Goal: Task Accomplishment & Management: Complete application form

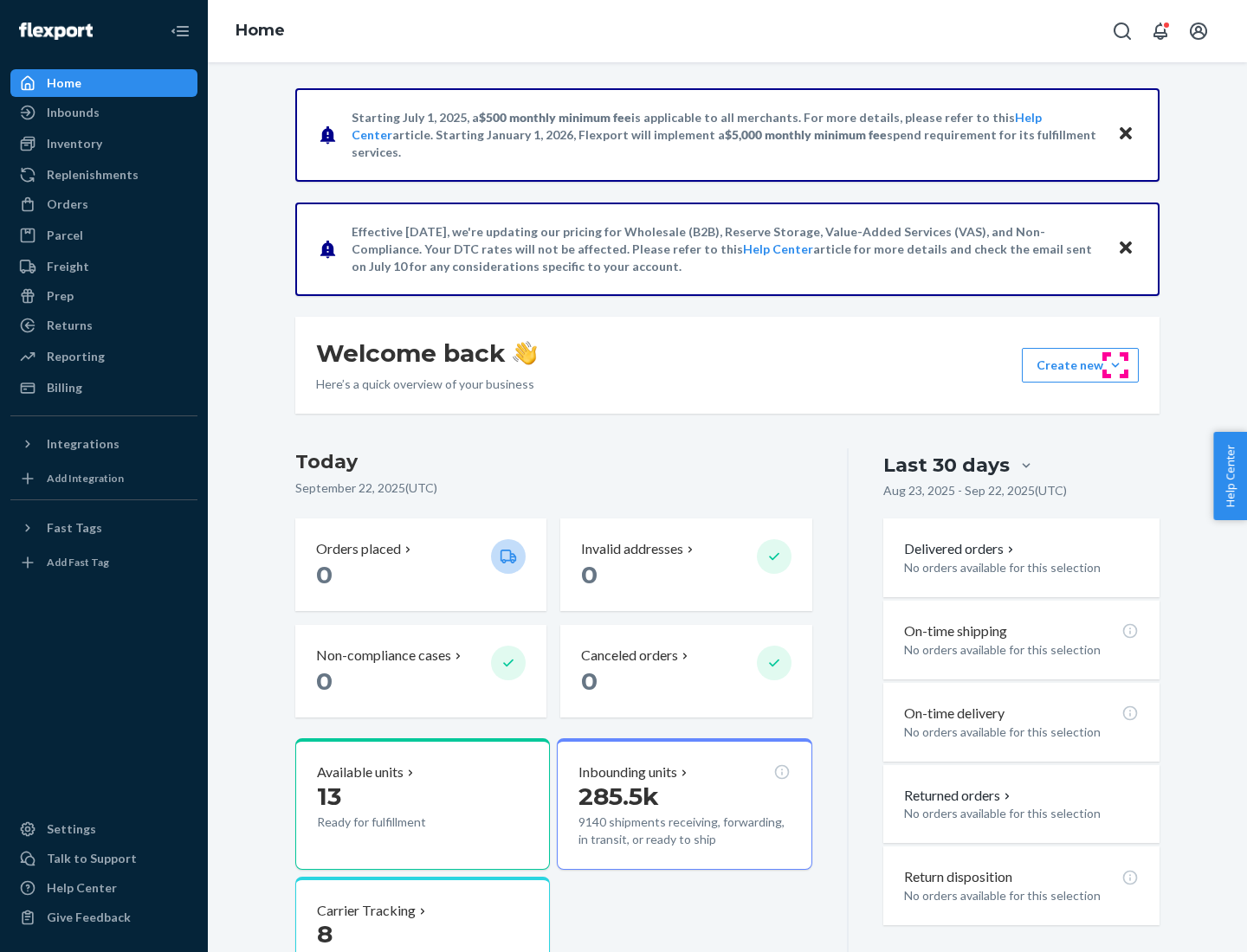
click at [1115, 365] on button "Create new Create new inbound Create new order Create new product" at bounding box center [1080, 365] width 117 height 35
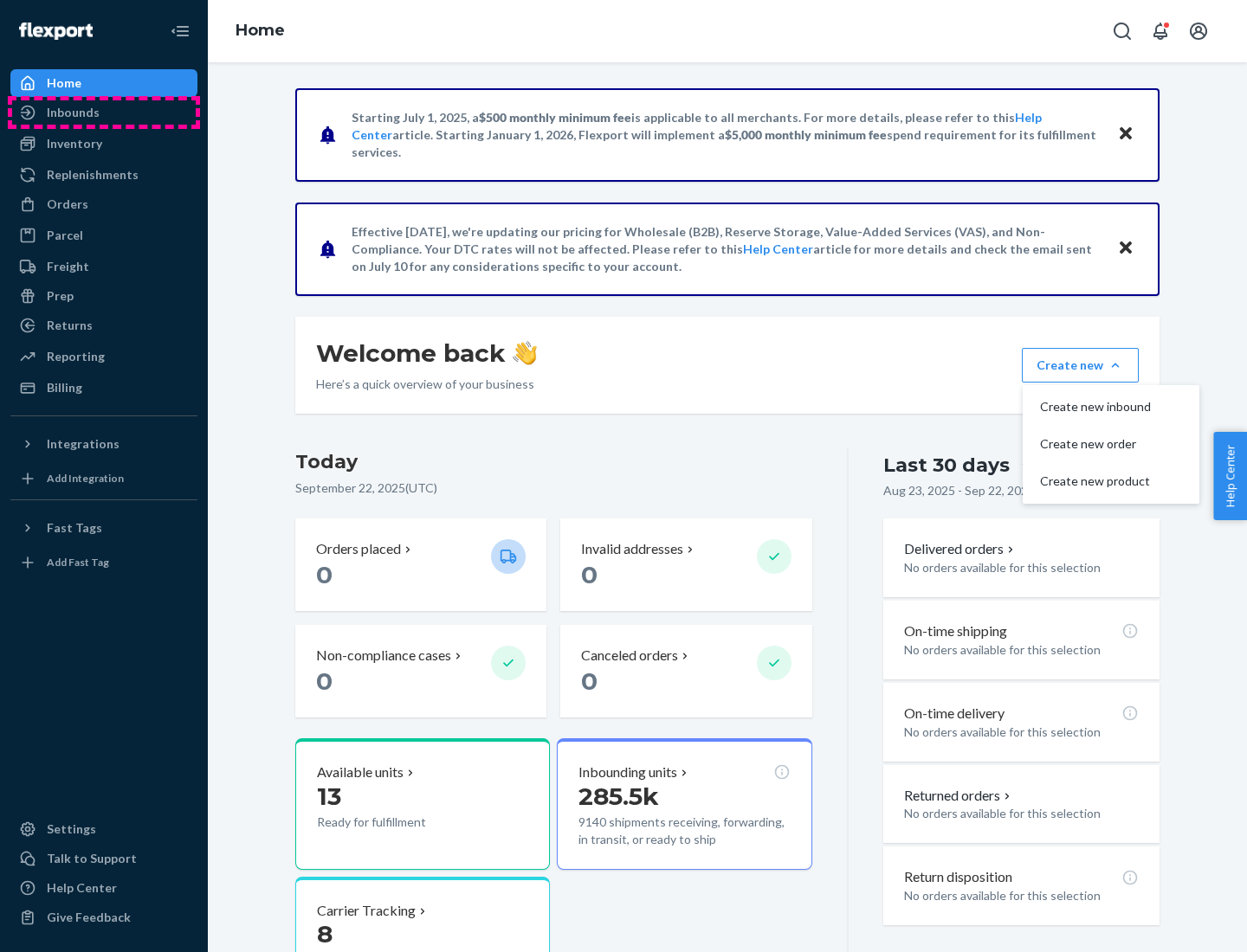
click at [104, 113] on div "Inbounds" at bounding box center [104, 112] width 184 height 25
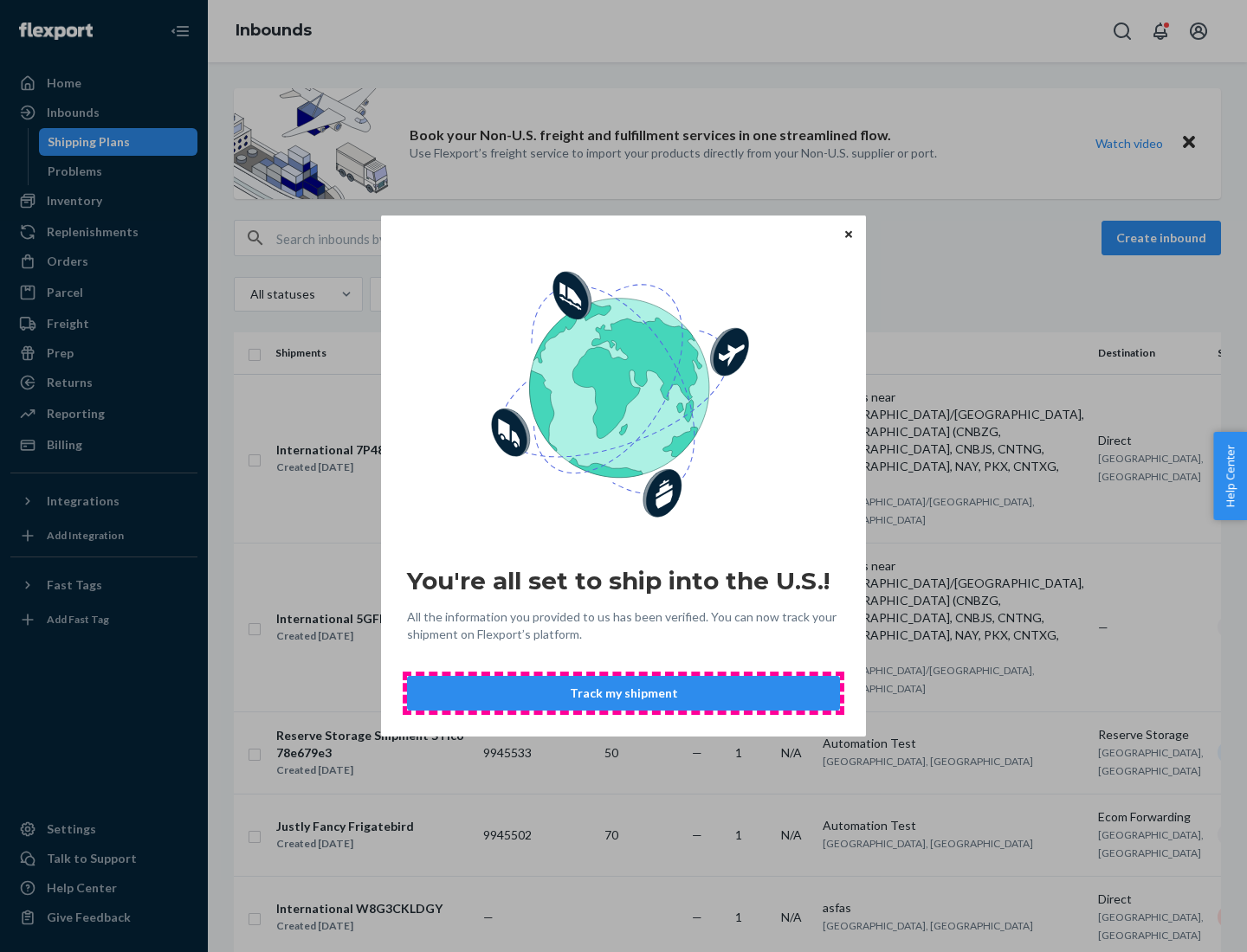
click at [624, 694] on button "Track my shipment" at bounding box center [624, 694] width 433 height 35
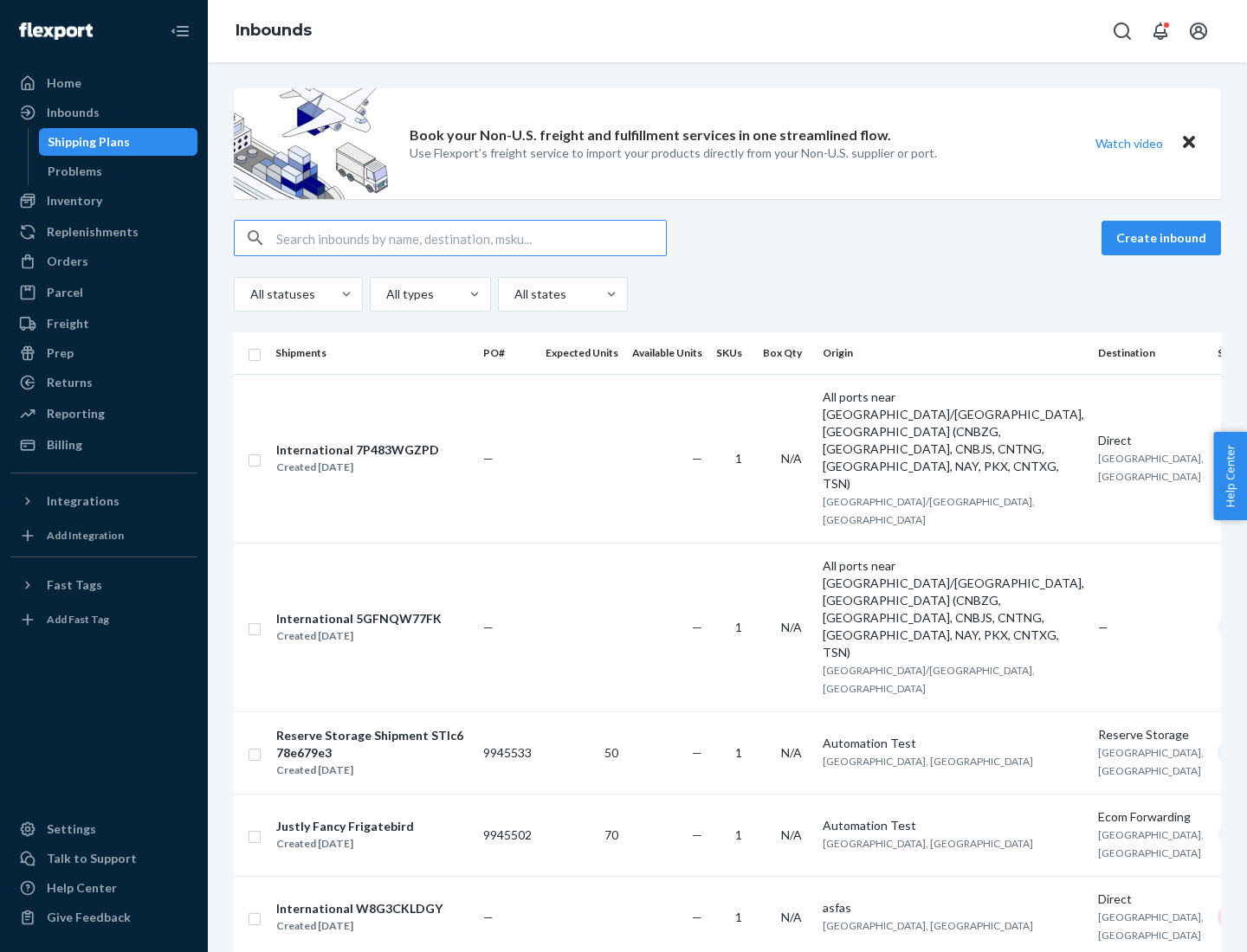
click at [1164, 238] on button "Create inbound" at bounding box center [1161, 238] width 119 height 35
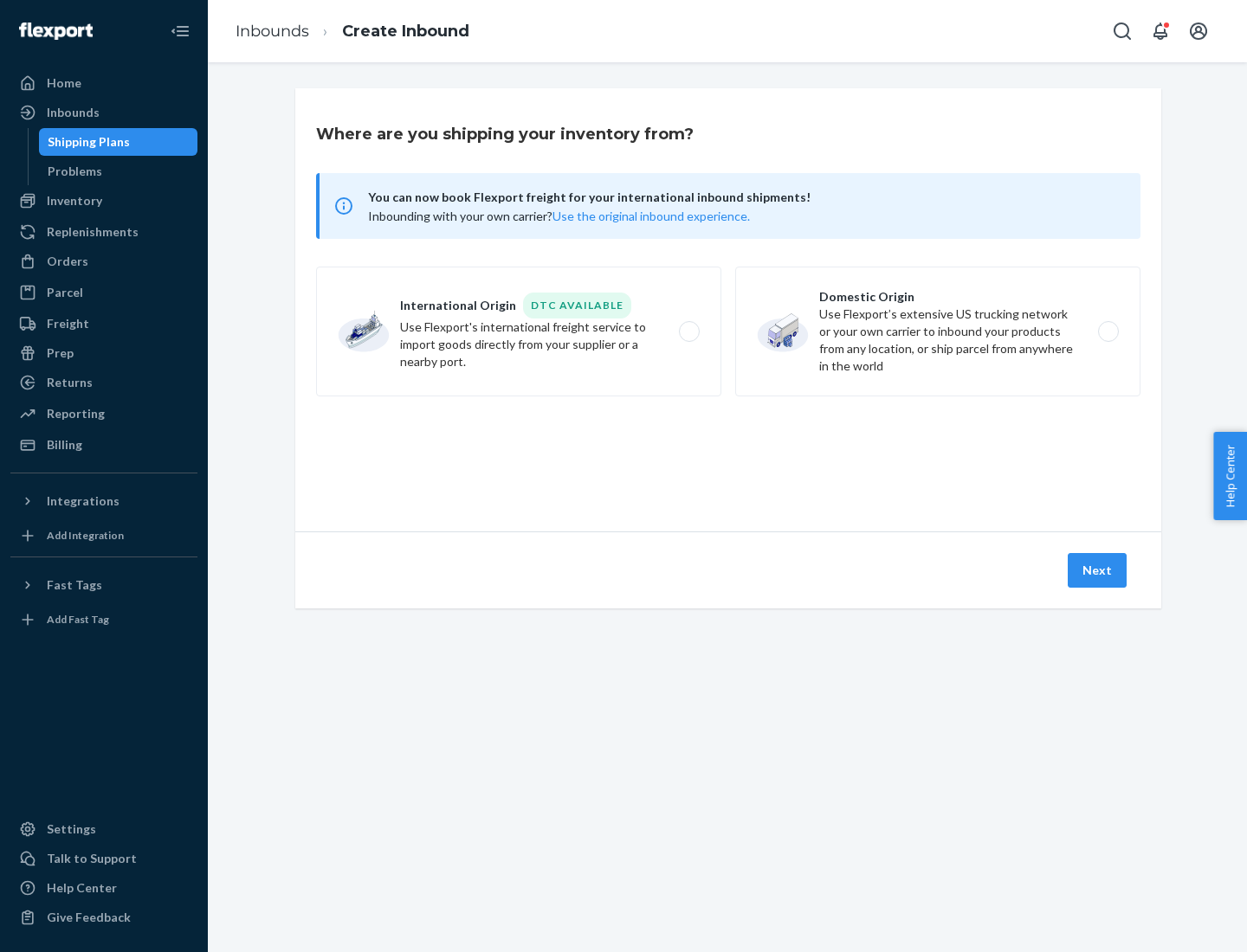
click at [519, 331] on label "International Origin DTC Available Use Flexport's international freight service…" at bounding box center [518, 331] width 405 height 130
click at [688, 331] on input "International Origin DTC Available Use Flexport's international freight service…" at bounding box center [694, 332] width 11 height 11
radio input "true"
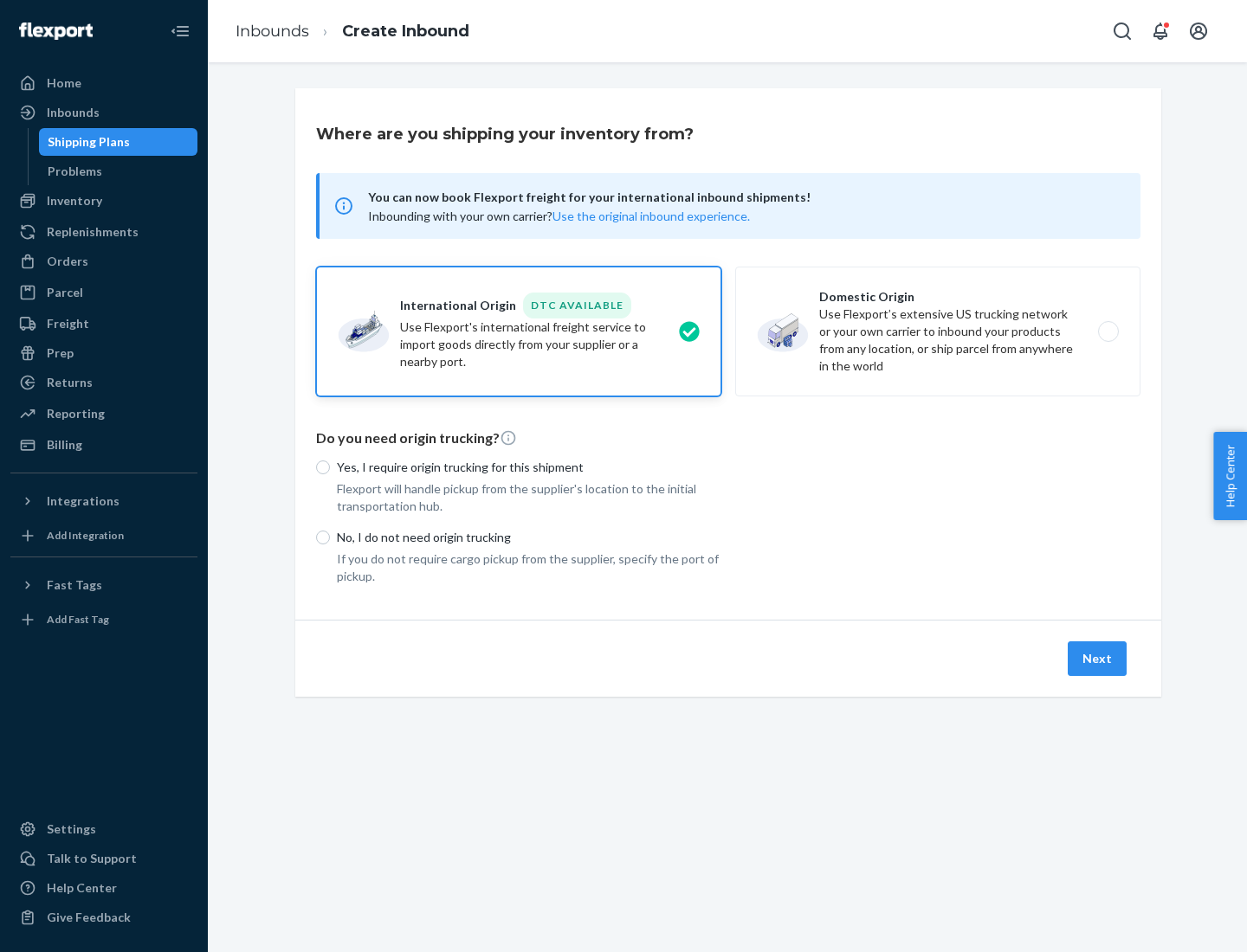
click at [529, 537] on p "No, I do not need origin trucking" at bounding box center [529, 537] width 384 height 17
click at [329, 537] on input "No, I do not need origin trucking" at bounding box center [322, 537] width 14 height 14
radio input "true"
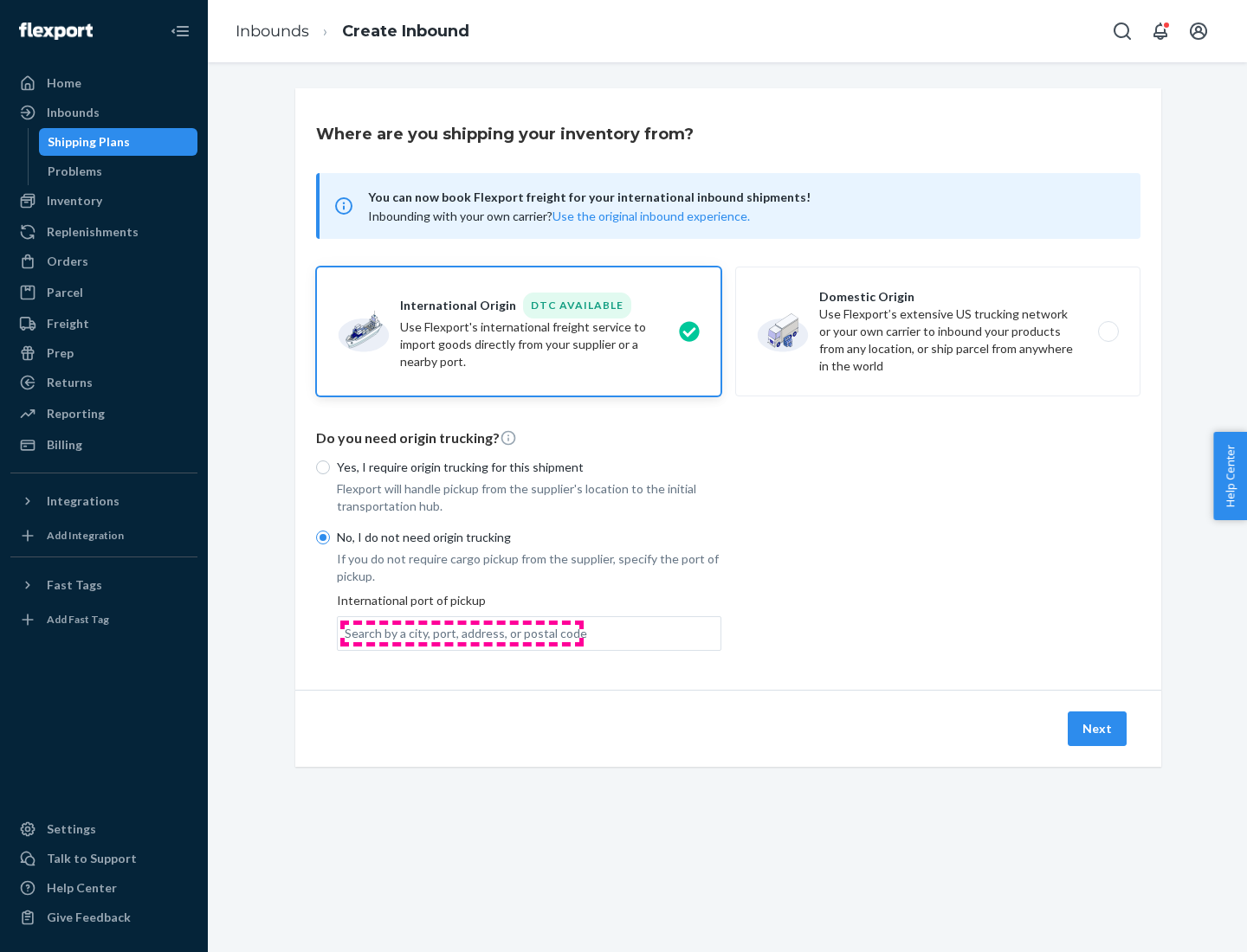
click at [461, 633] on div "Search by a city, port, address, or postal code" at bounding box center [466, 633] width 242 height 17
click at [347, 633] on input "Search by a city, port, address, or postal code" at bounding box center [346, 633] width 2 height 17
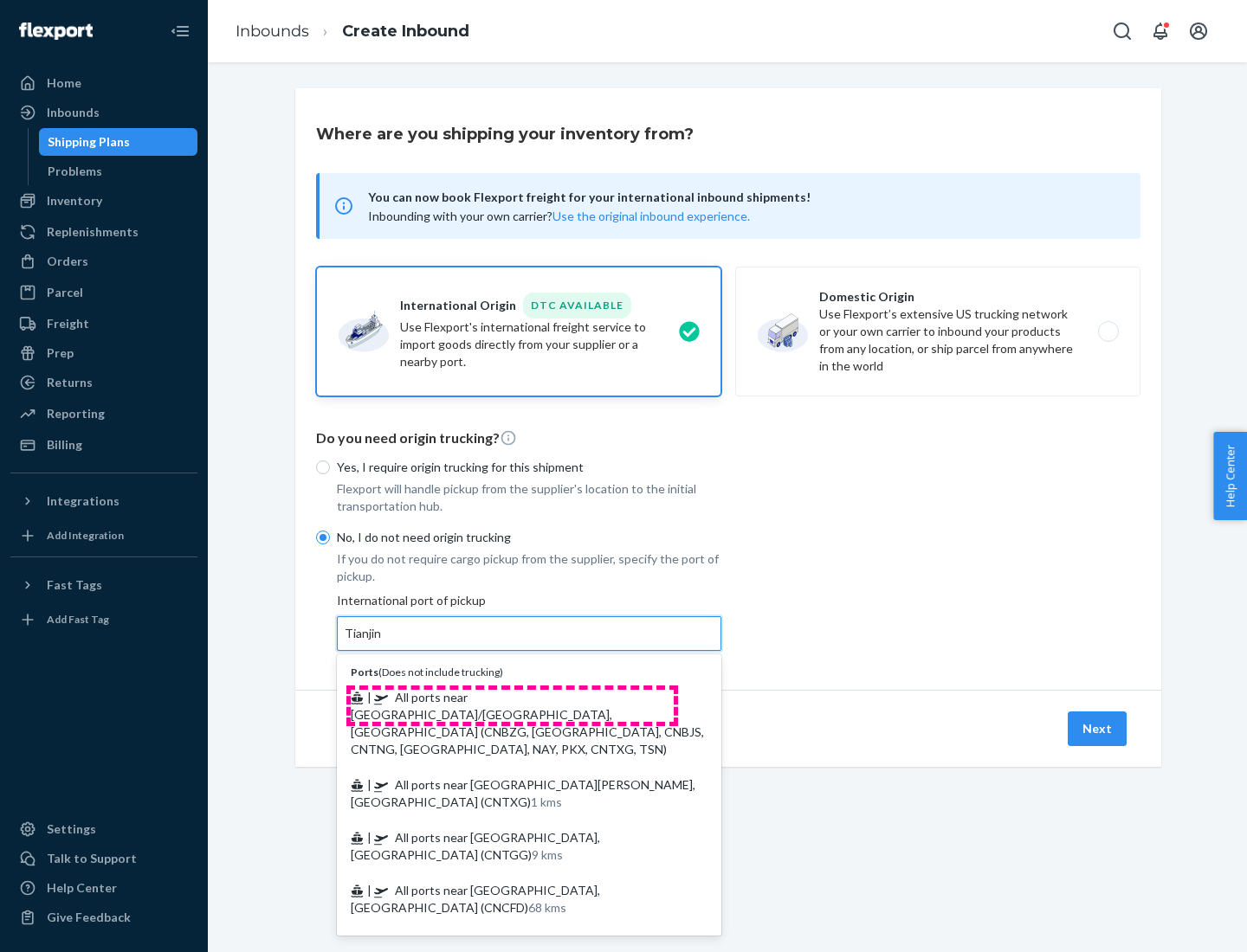
click at [512, 697] on span "| All ports near [GEOGRAPHIC_DATA]/[GEOGRAPHIC_DATA], [GEOGRAPHIC_DATA] (CNBZG,…" at bounding box center [527, 723] width 353 height 66
click at [382, 643] on input "Tianjin" at bounding box center [364, 633] width 38 height 17
type input "All ports near [GEOGRAPHIC_DATA]/[GEOGRAPHIC_DATA], [GEOGRAPHIC_DATA] (CNBZG, […"
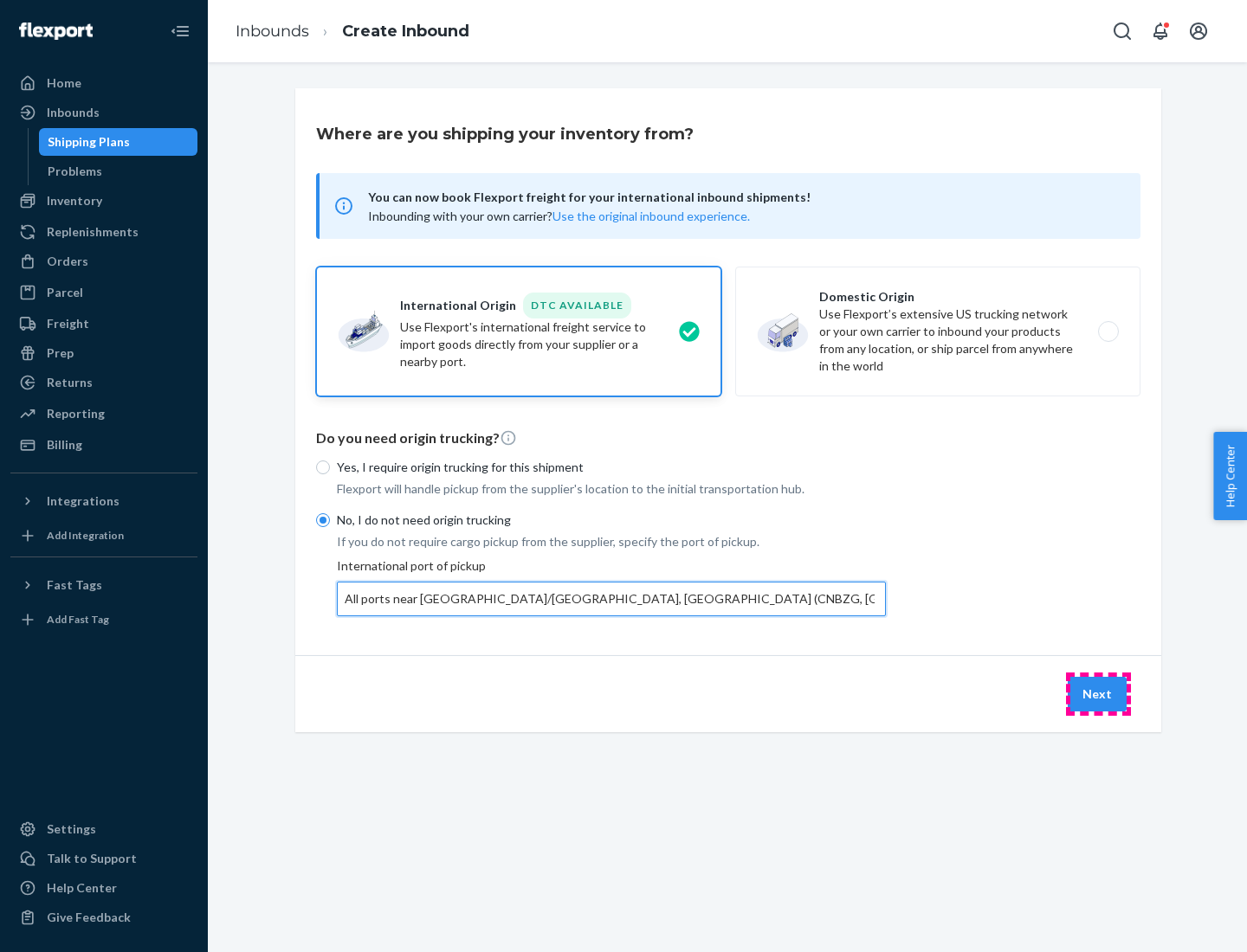
click at [1098, 694] on button "Next" at bounding box center [1097, 694] width 59 height 35
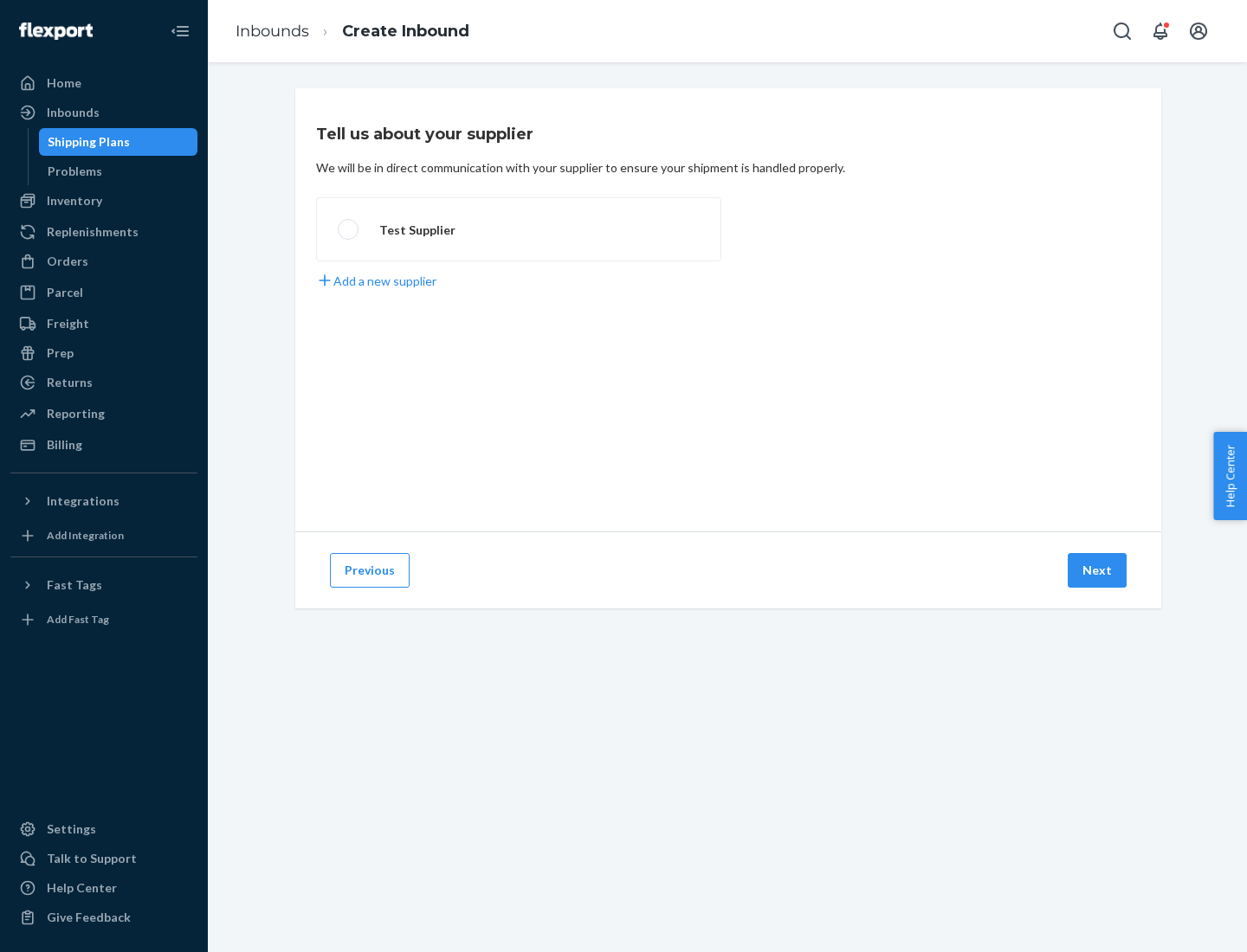
click at [519, 229] on label "Test Supplier" at bounding box center [518, 229] width 405 height 64
click at [349, 229] on input "Test Supplier" at bounding box center [343, 229] width 11 height 11
radio input "true"
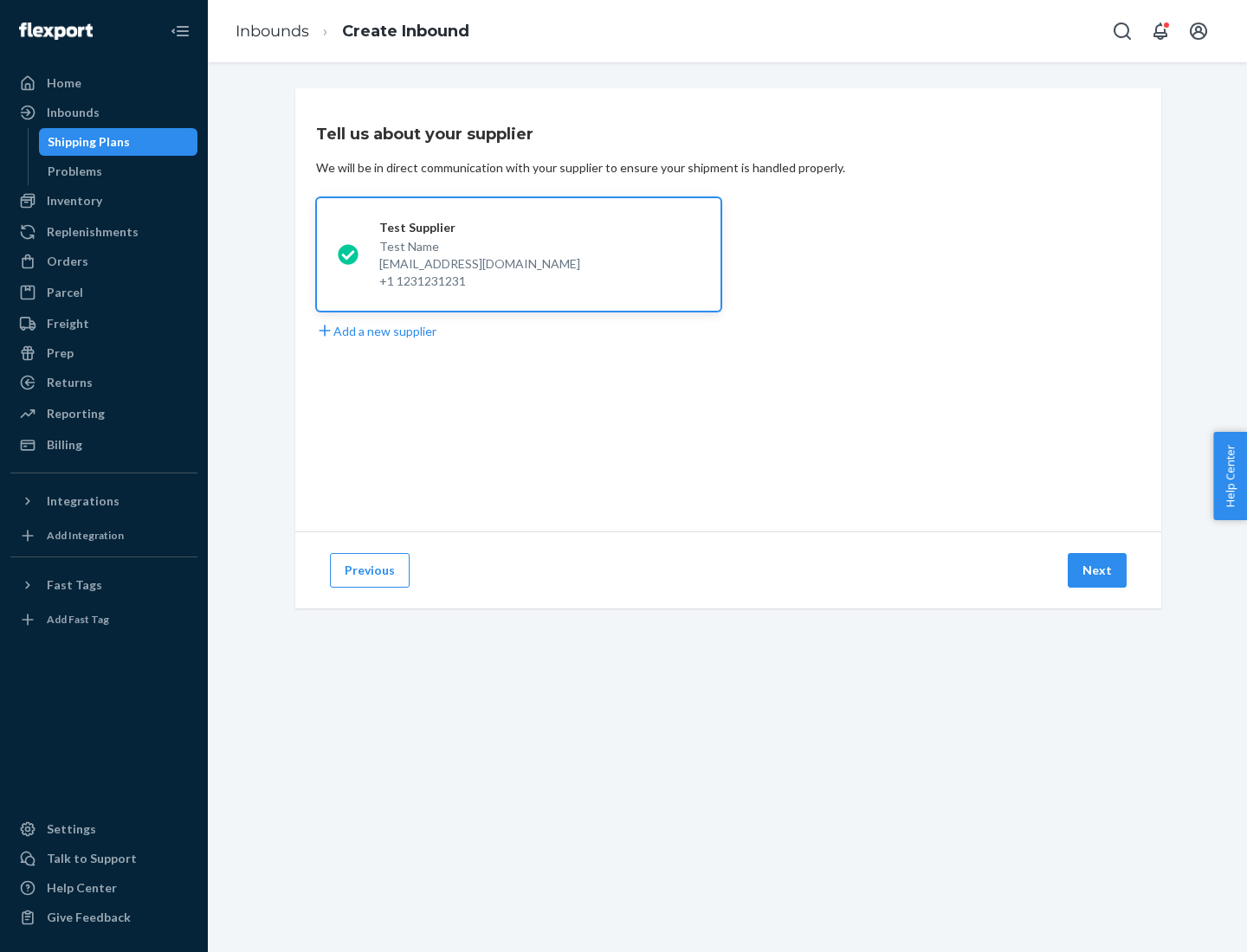
click at [1098, 571] on button "Next" at bounding box center [1097, 571] width 59 height 35
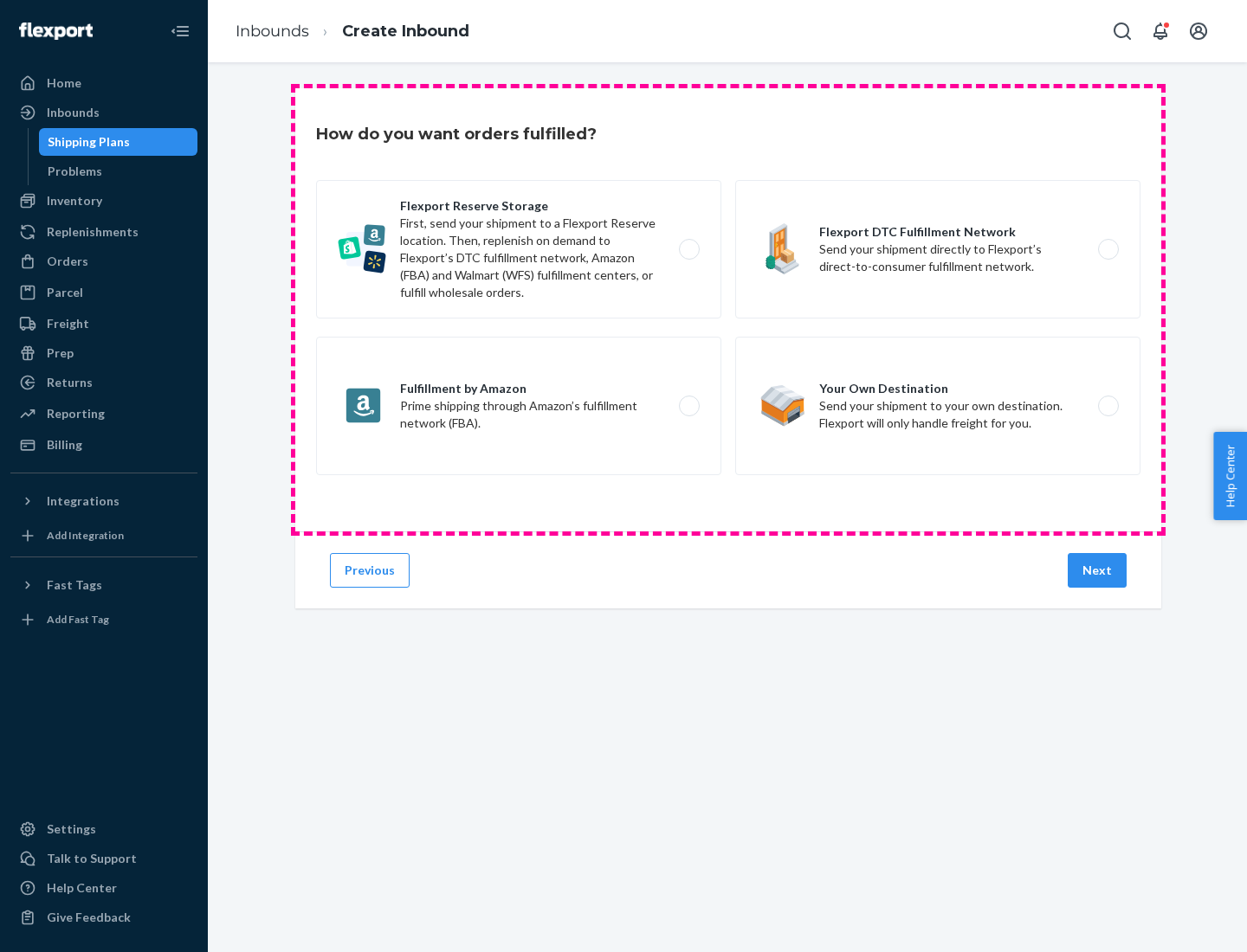
click at [728, 310] on div "Flexport Reserve Storage First, send your shipment to a Flexport Reserve locati…" at bounding box center [728, 329] width 825 height 299
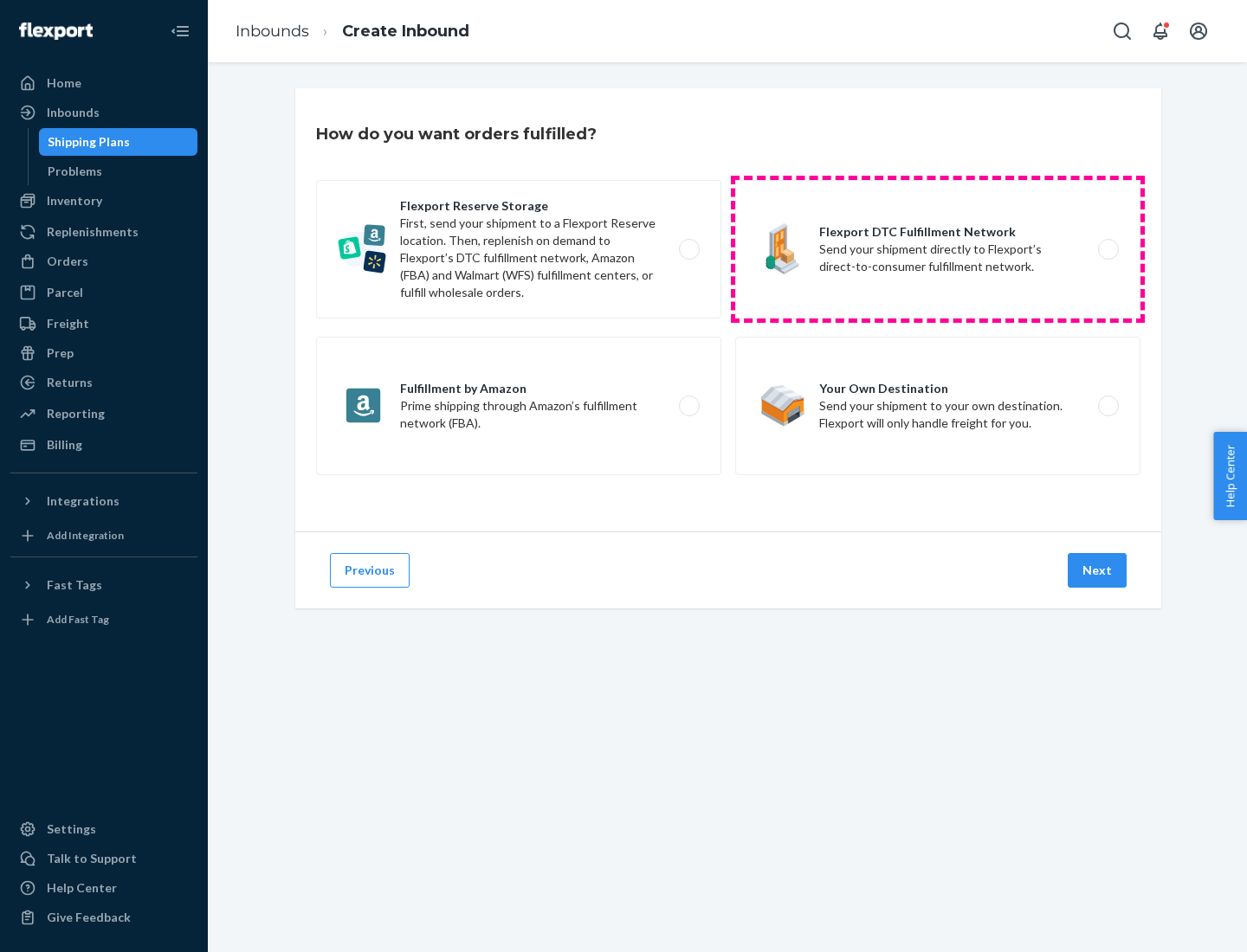
click at [938, 249] on label "Flexport DTC Fulfillment Network Send your shipment directly to Flexport’s dire…" at bounding box center [938, 249] width 405 height 138
click at [1108, 249] on input "Flexport DTC Fulfillment Network Send your shipment directly to Flexport’s dire…" at bounding box center [1113, 249] width 11 height 11
radio input "true"
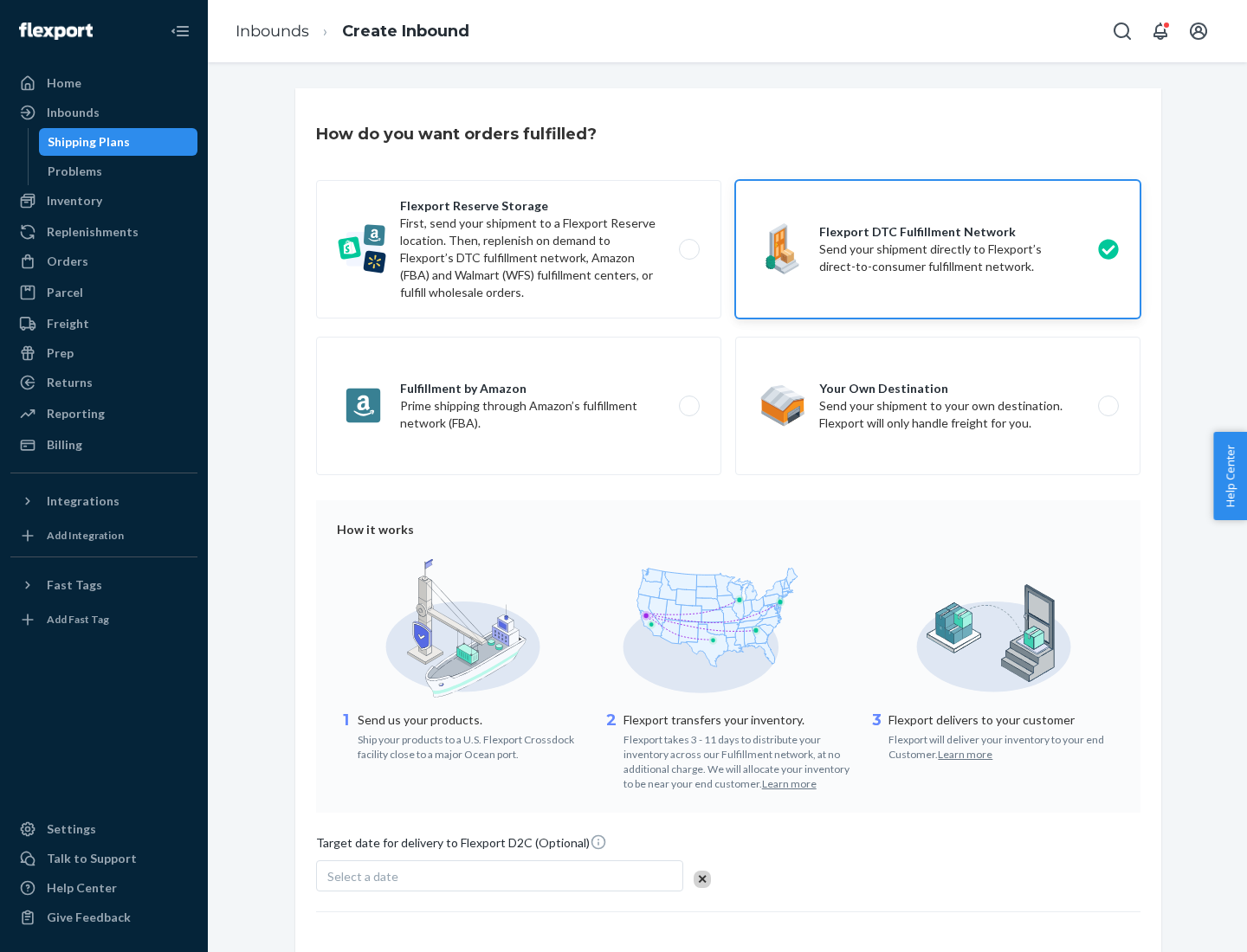
scroll to position [127, 0]
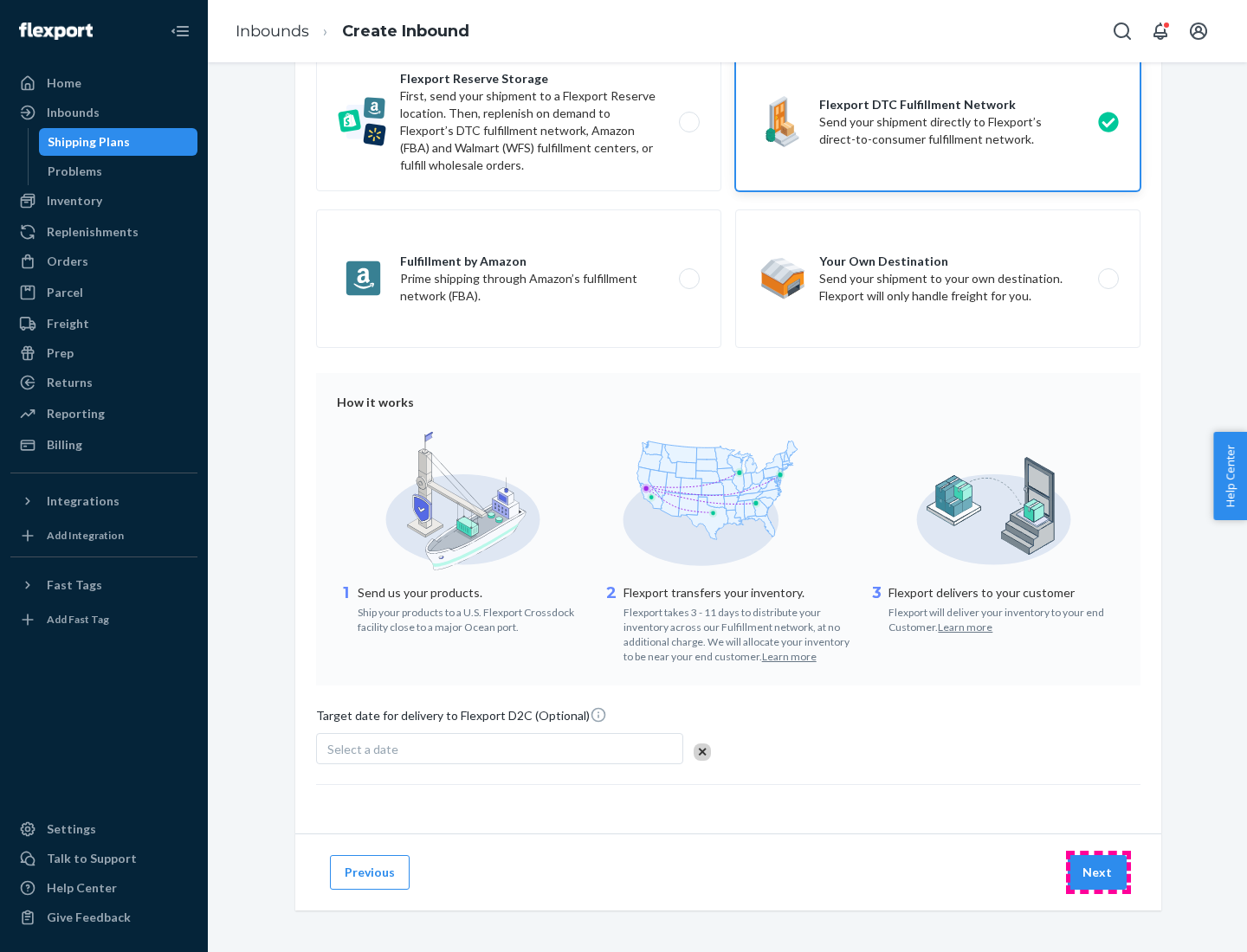
click at [1098, 872] on button "Next" at bounding box center [1097, 873] width 59 height 35
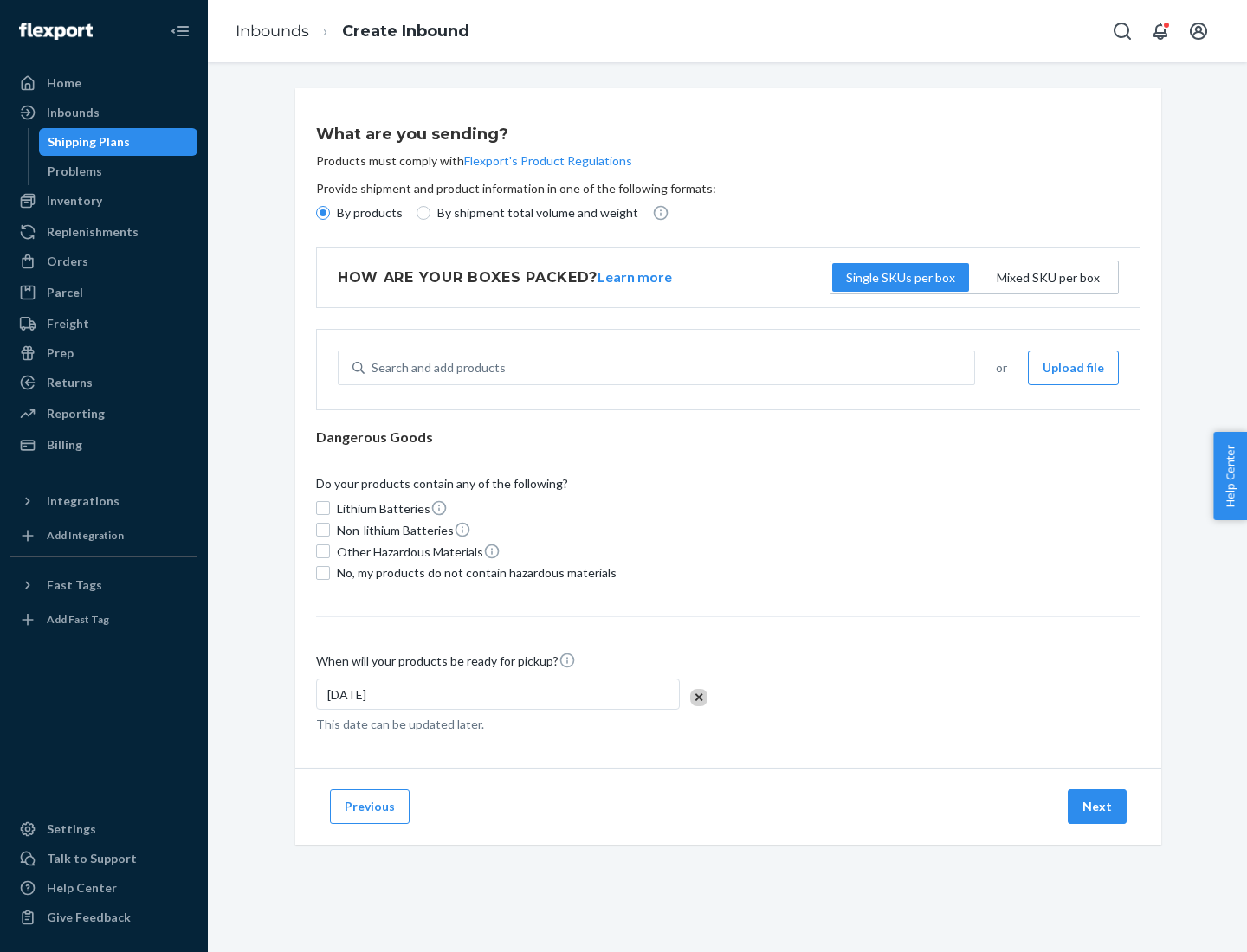
click at [368, 213] on p "By products" at bounding box center [370, 213] width 66 height 17
click at [329, 213] on input "By products" at bounding box center [322, 212] width 14 height 14
click at [436, 368] on div "Search and add products" at bounding box center [438, 368] width 134 height 17
click at [373, 368] on input "Search and add products" at bounding box center [372, 368] width 2 height 17
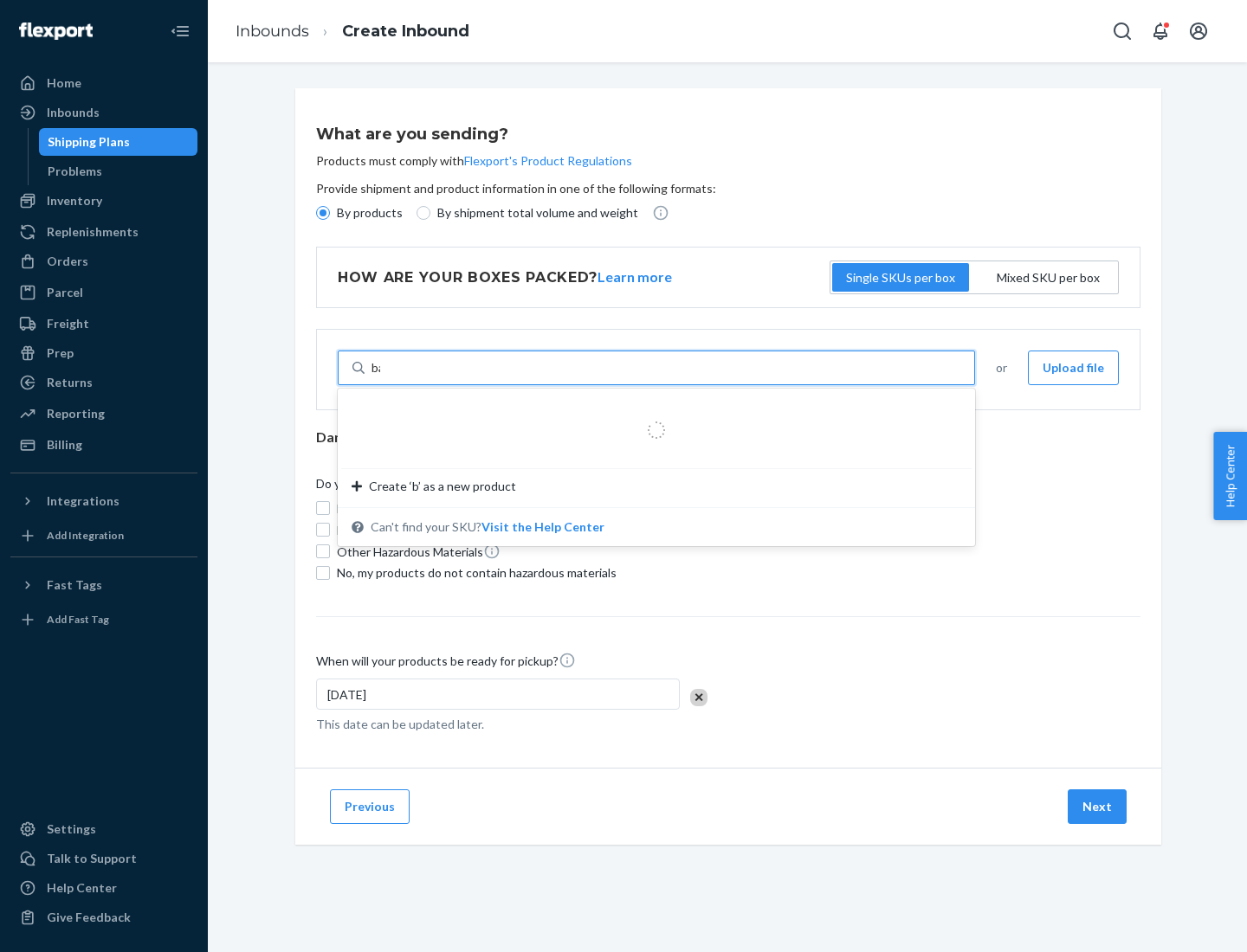
type input "basic"
click at [650, 410] on div "Basic Test Product 1" at bounding box center [649, 409] width 596 height 17
click at [400, 377] on input "basic" at bounding box center [385, 368] width 28 height 17
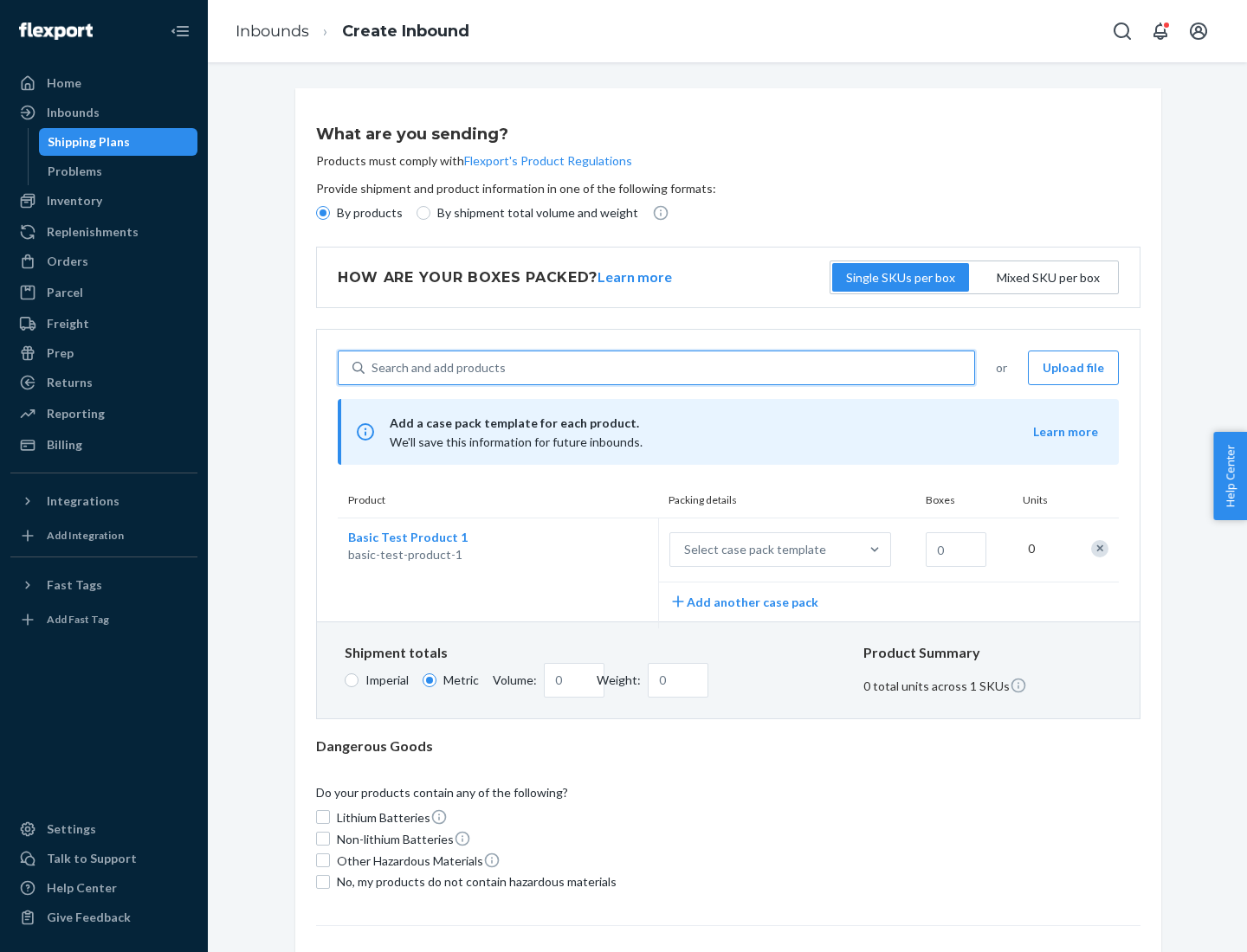
scroll to position [43, 0]
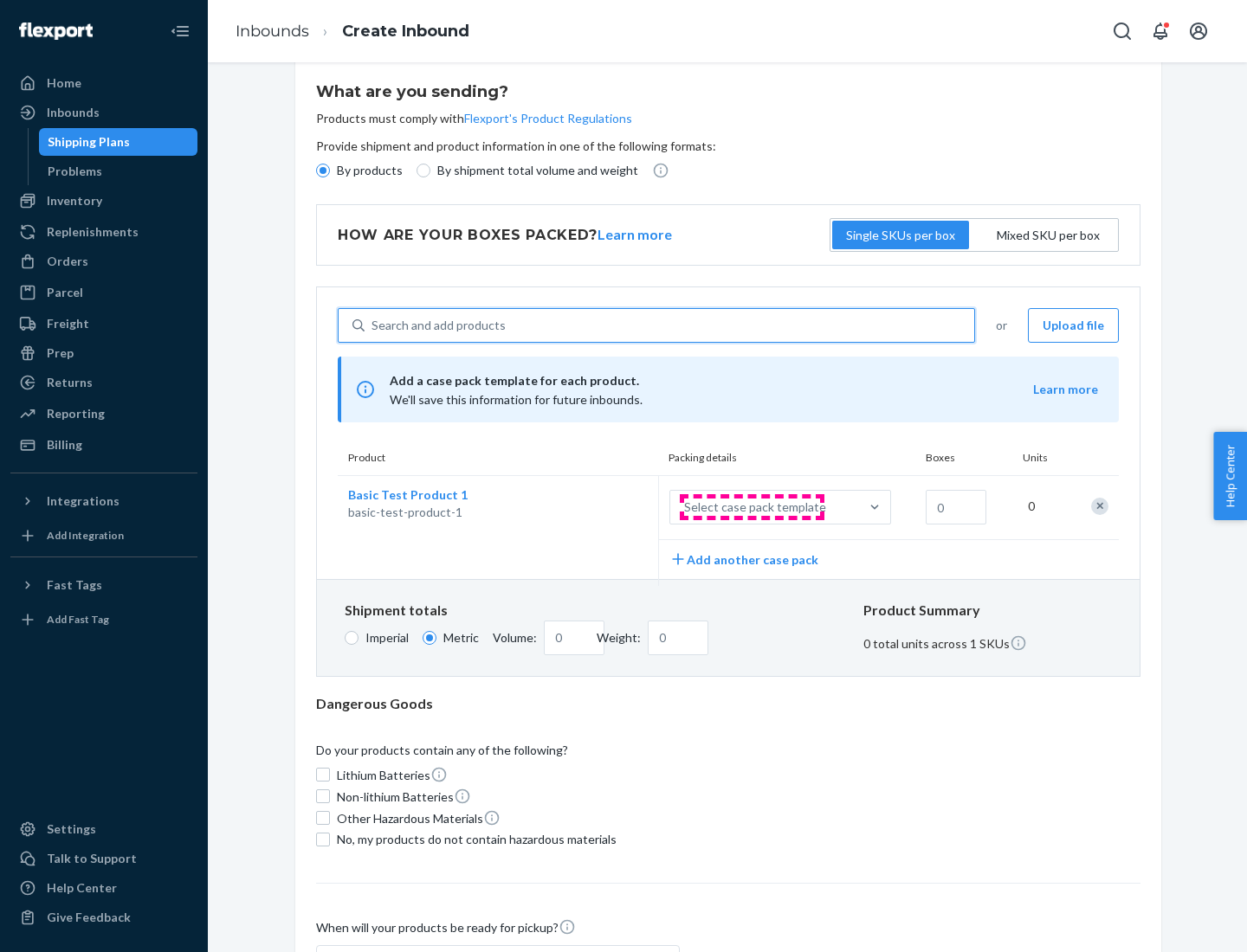
click at [752, 507] on div "Select case pack template" at bounding box center [755, 507] width 142 height 17
click at [598, 507] on input "Select case pack template" at bounding box center [598, 507] width 0 height 0
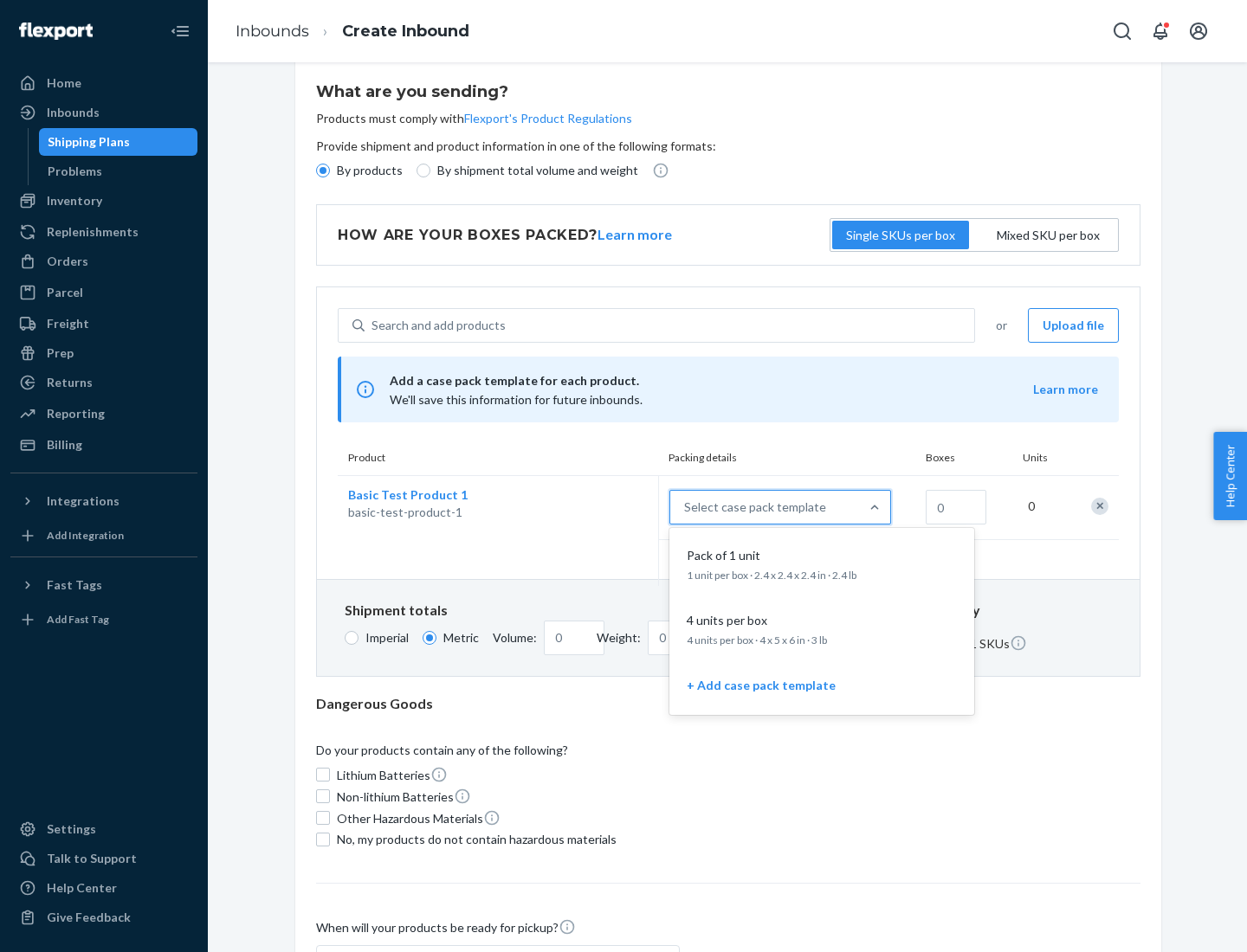
scroll to position [99, 0]
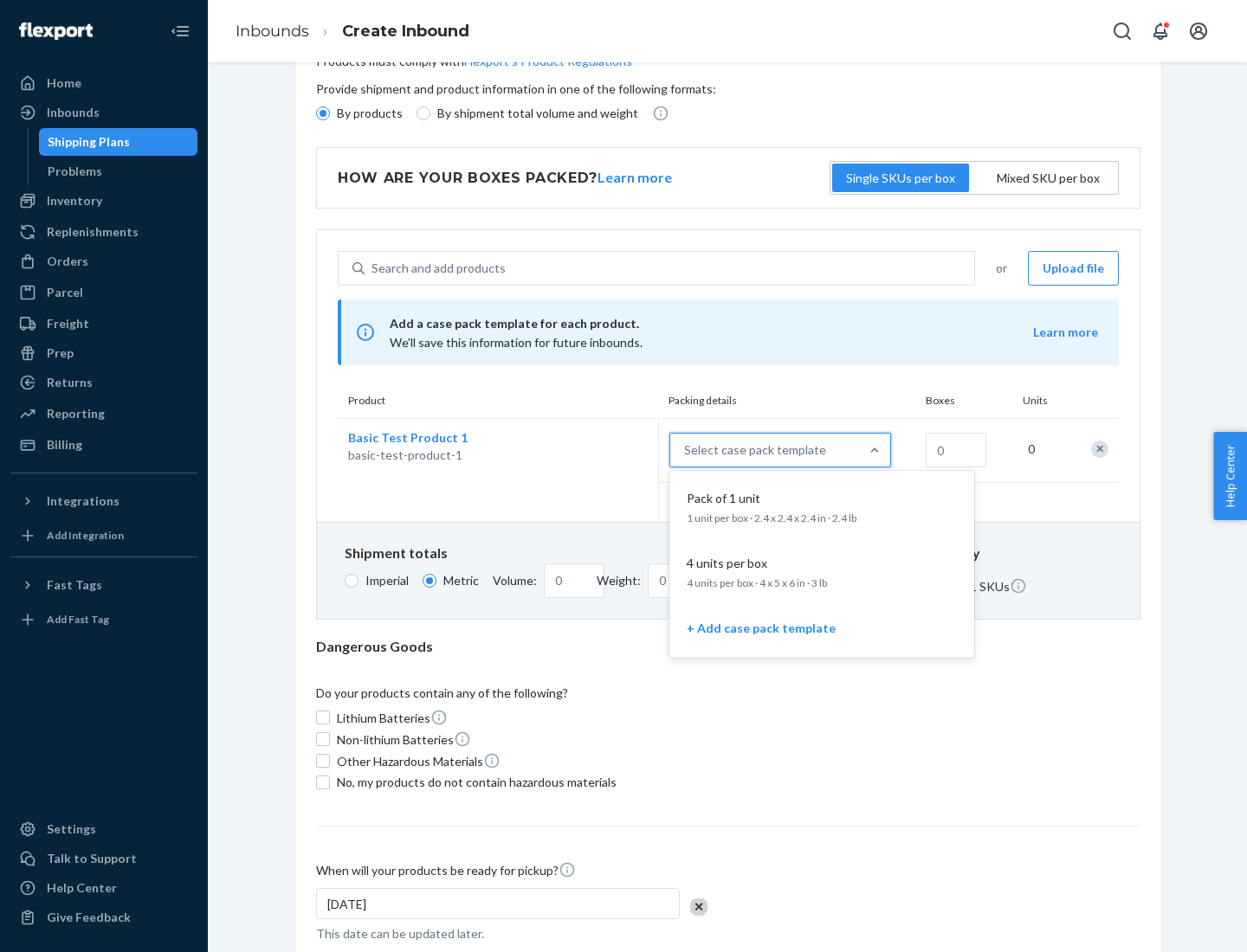
click at [822, 507] on div "Pack of 1 unit" at bounding box center [818, 498] width 277 height 17
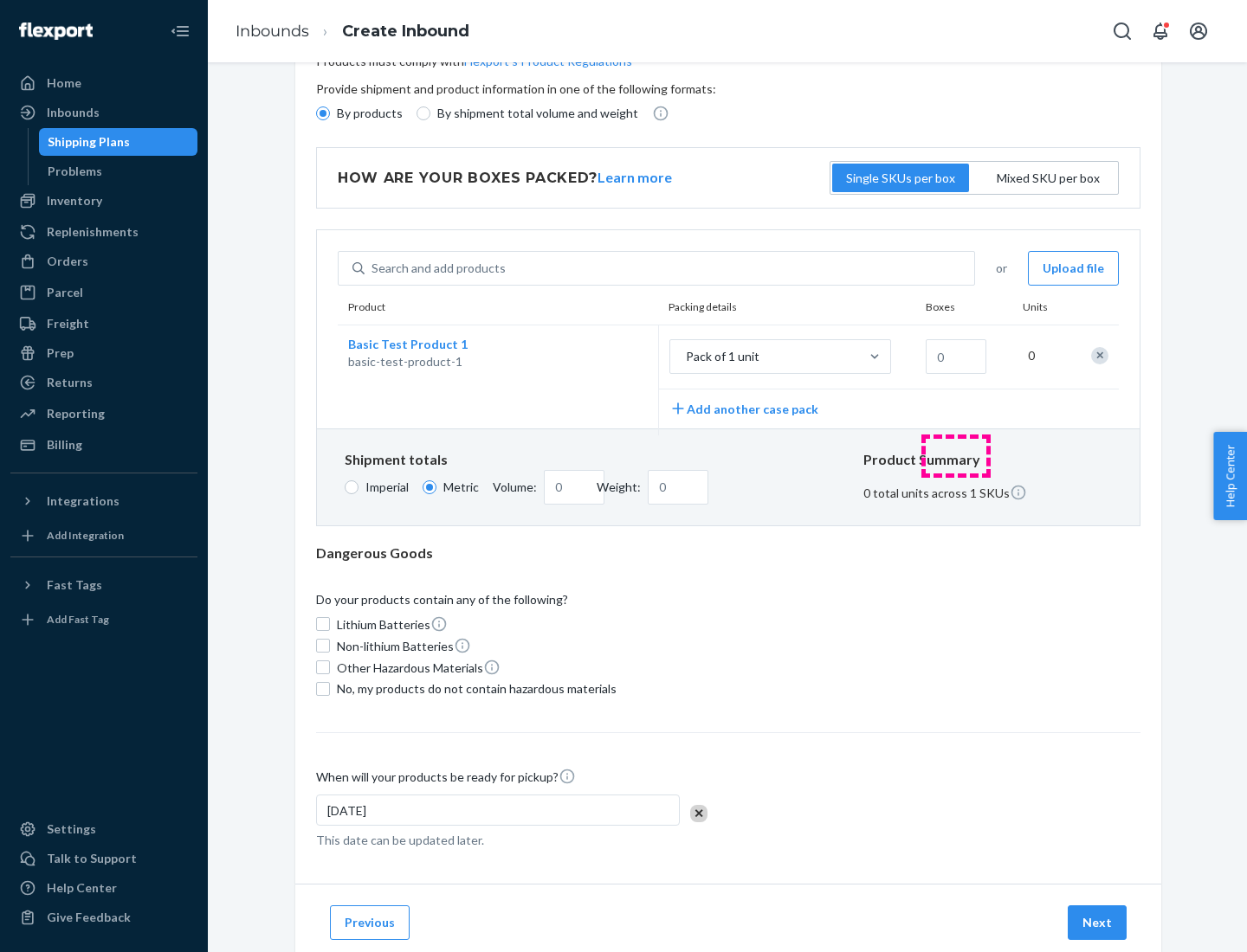
scroll to position [0, 0]
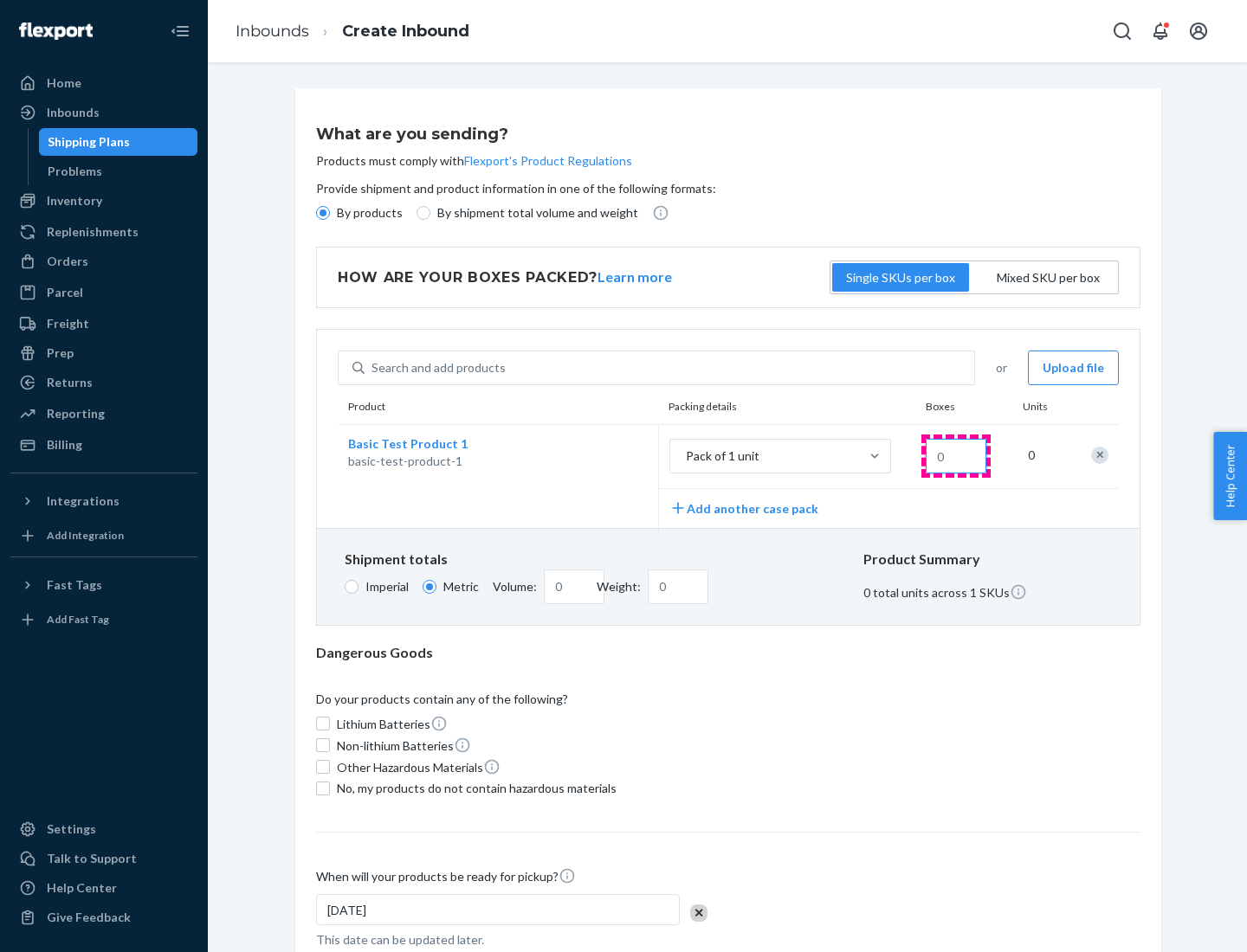
type input "1.09"
type input "1"
type input "10.89"
type input "10"
type input "0.02"
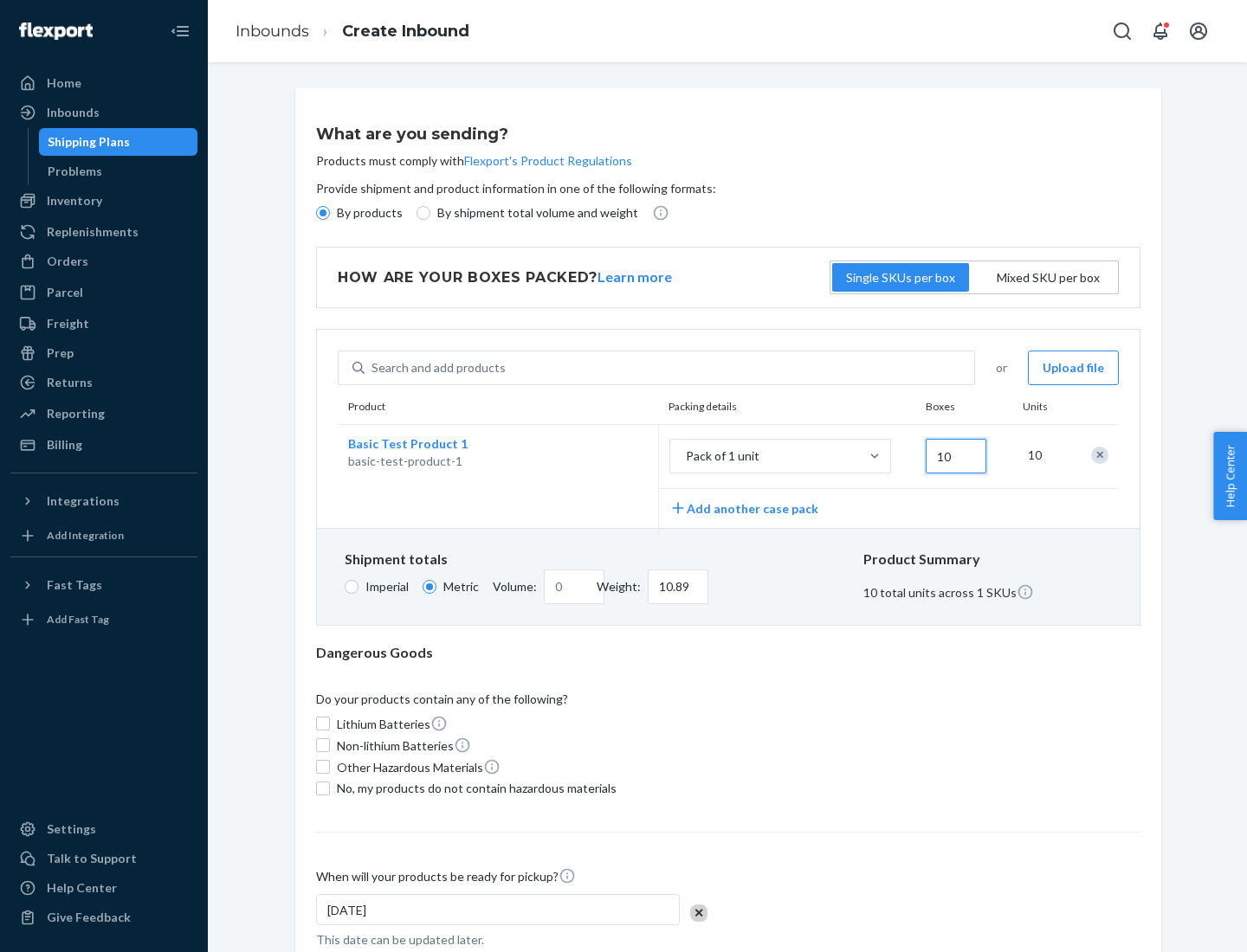
type input "108.86"
type input "100"
type input "0.23"
type input "1088.62"
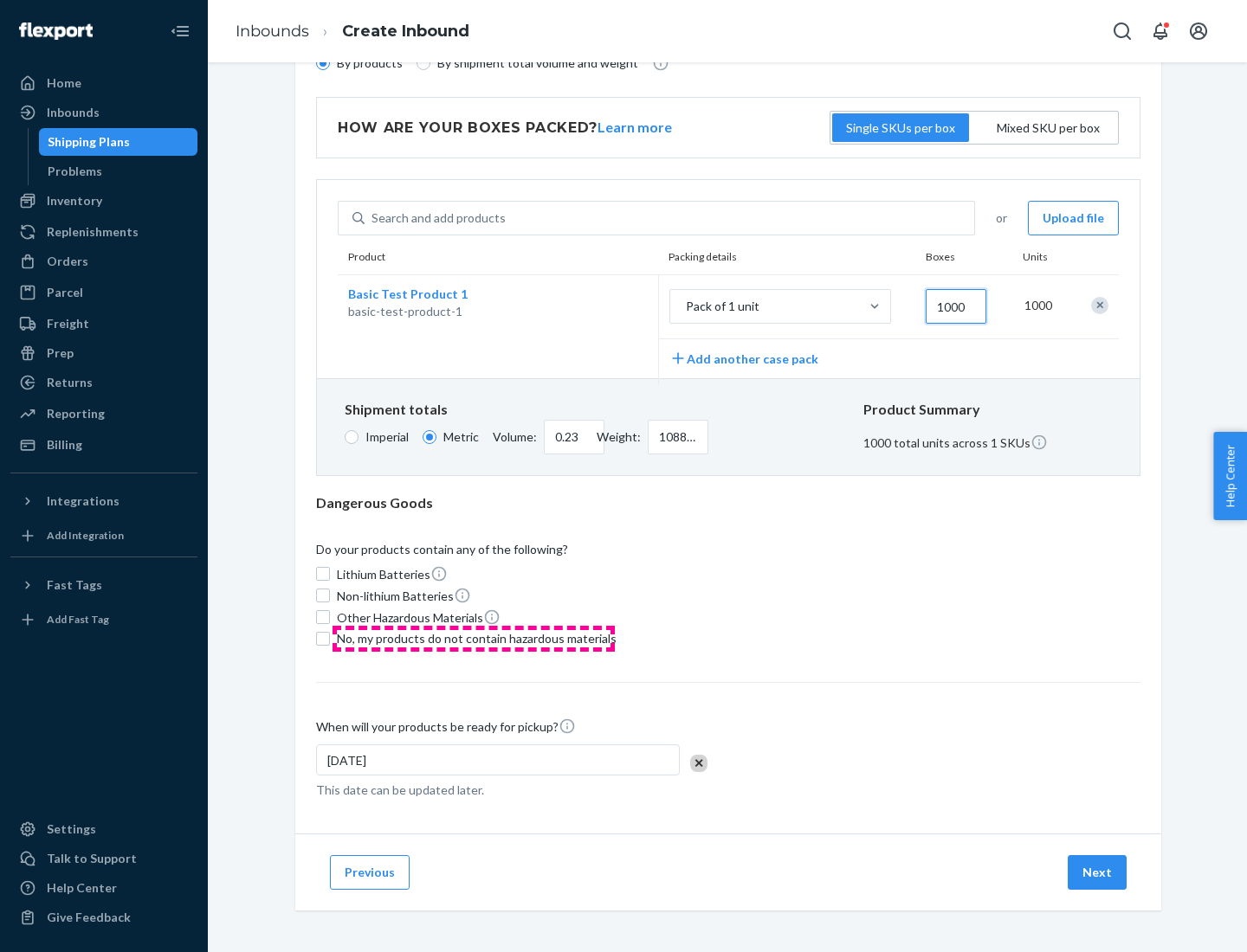
type input "1000"
click at [473, 638] on span "No, my products do not contain hazardous materials" at bounding box center [476, 639] width 279 height 17
click at [329, 638] on input "No, my products do not contain hazardous materials" at bounding box center [322, 638] width 14 height 14
checkbox input "true"
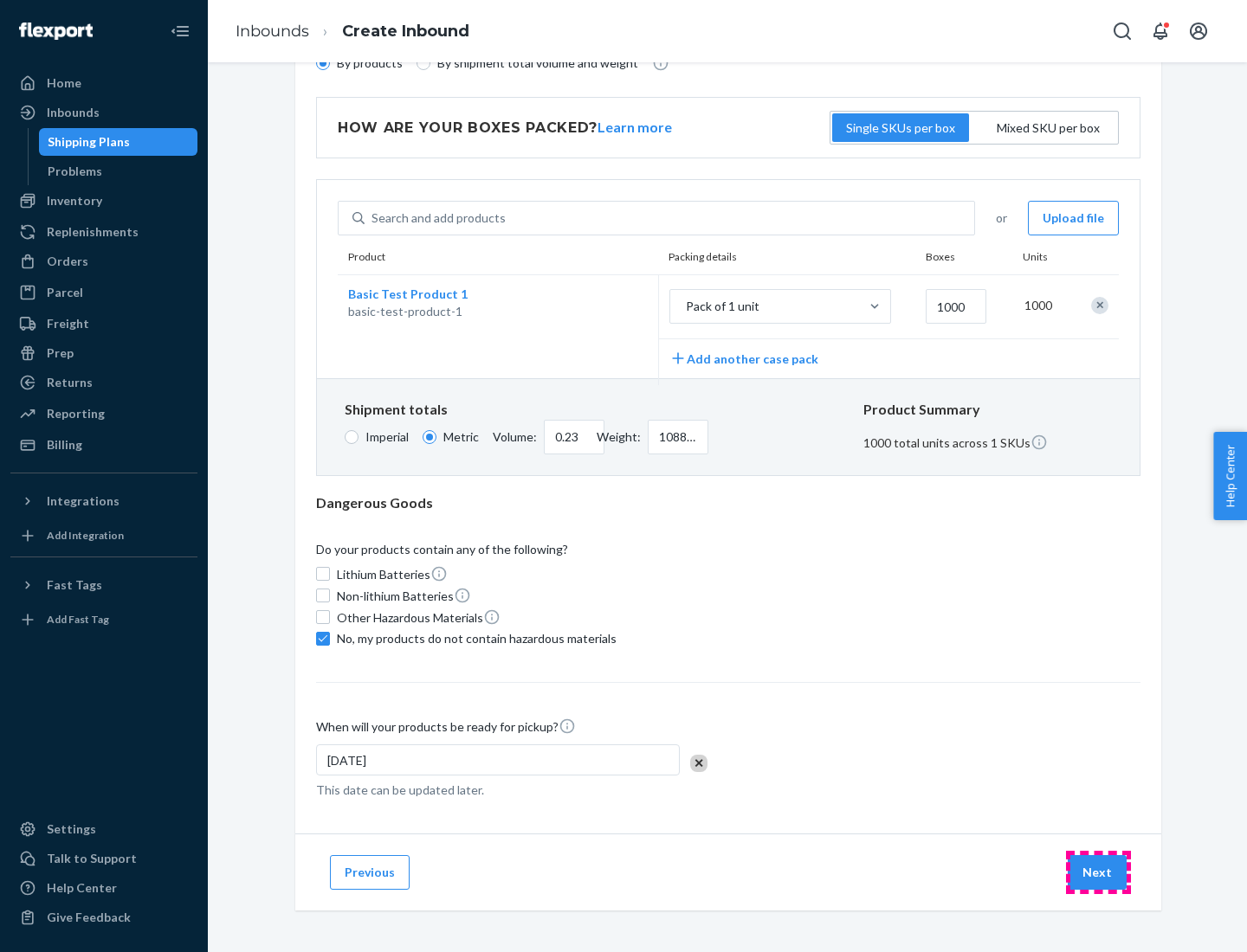
click at [1098, 872] on button "Next" at bounding box center [1097, 873] width 59 height 35
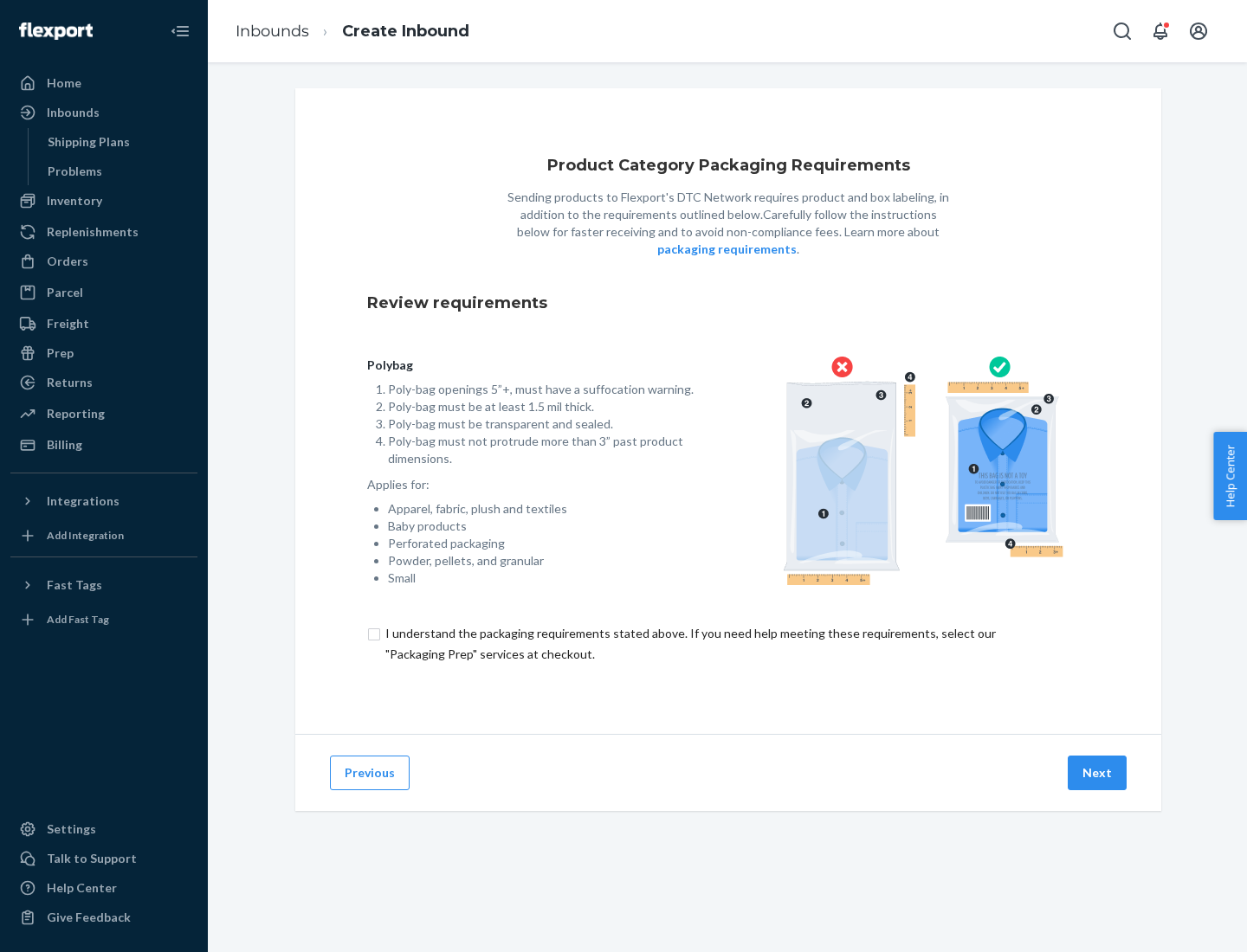
click at [728, 643] on input "checkbox" at bounding box center [727, 644] width 722 height 42
checkbox input "true"
click at [1098, 773] on button "Next" at bounding box center [1097, 774] width 59 height 35
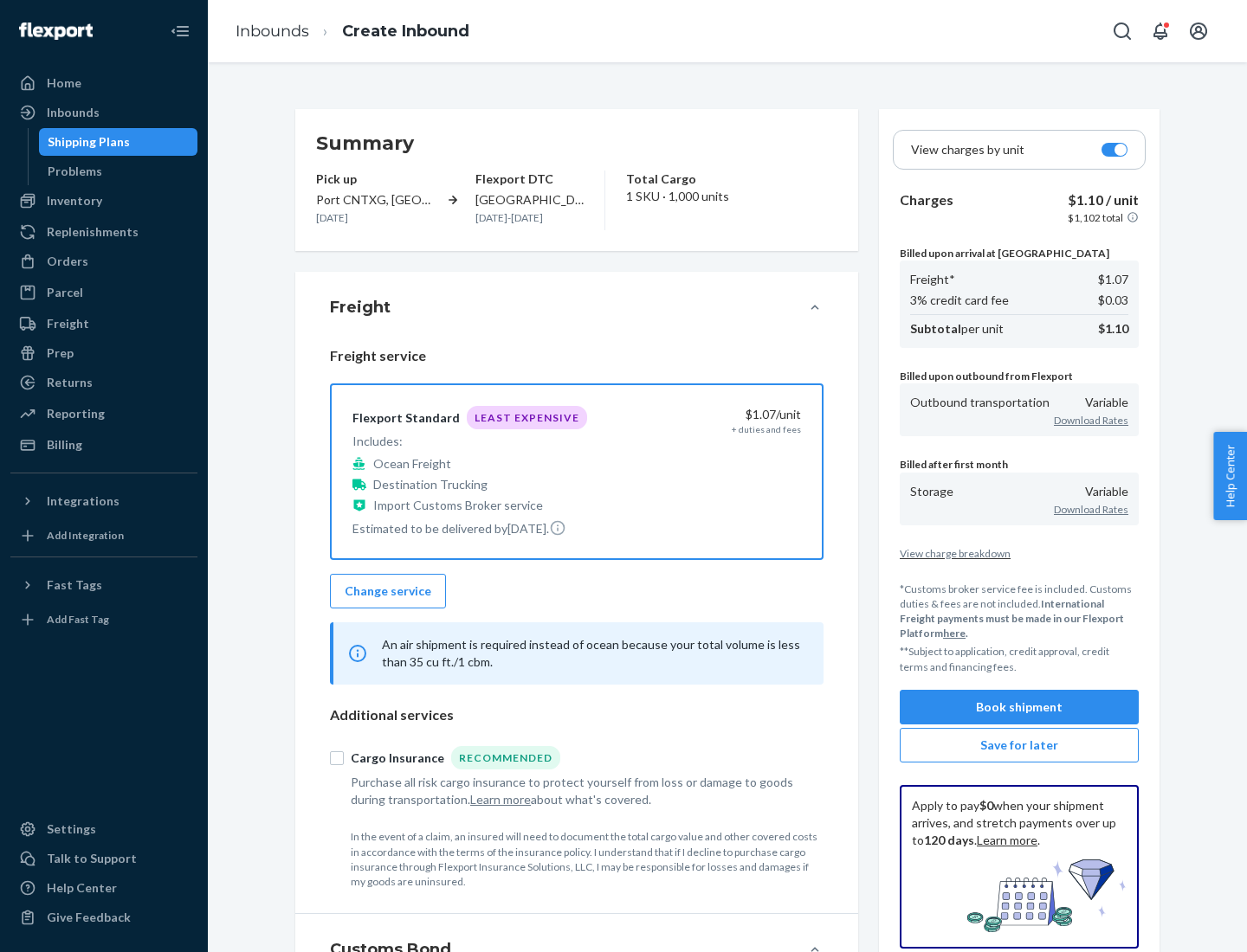
scroll to position [200, 0]
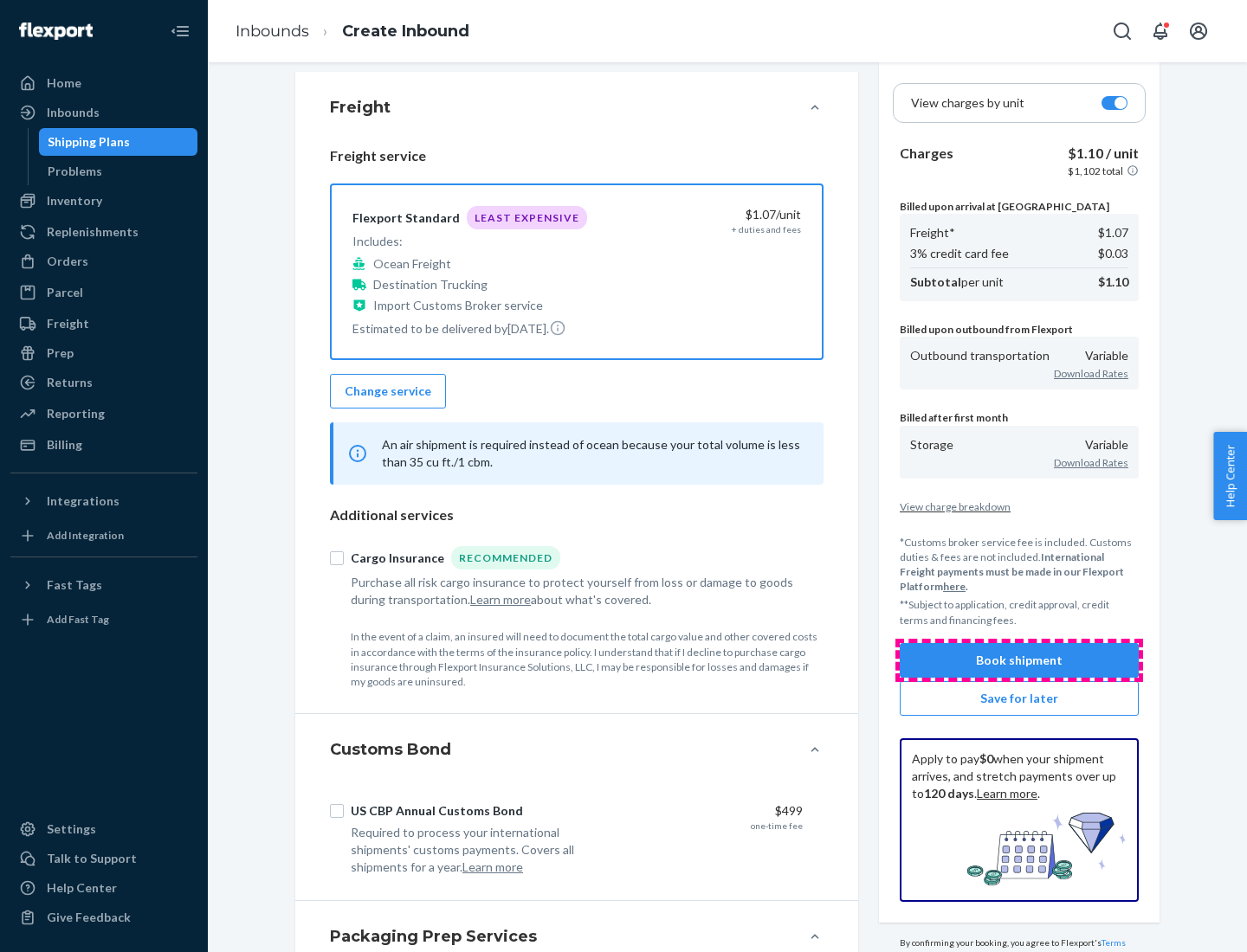
click at [1019, 660] on button "Book shipment" at bounding box center [1019, 661] width 239 height 35
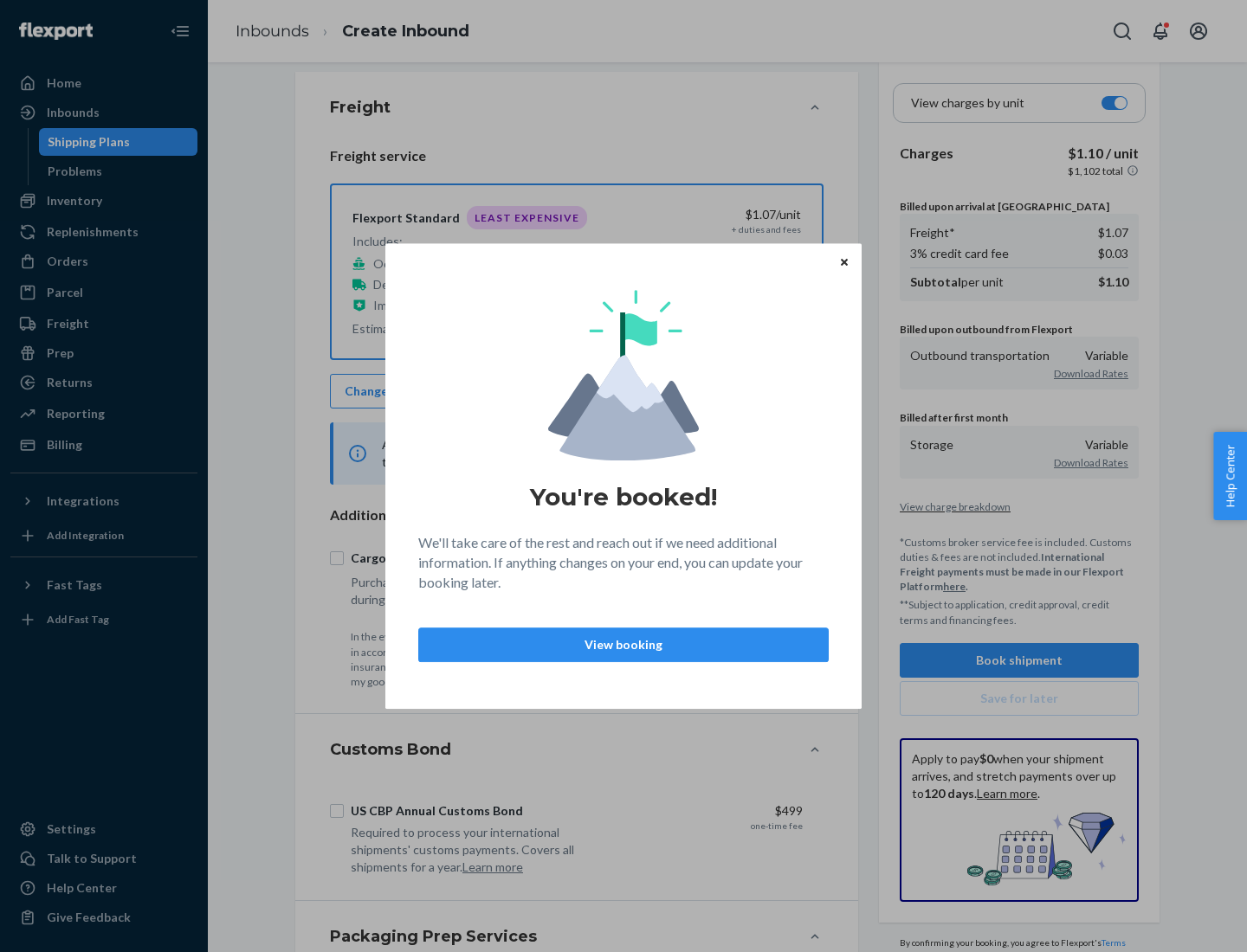
click at [624, 644] on p "View booking" at bounding box center [624, 644] width 381 height 17
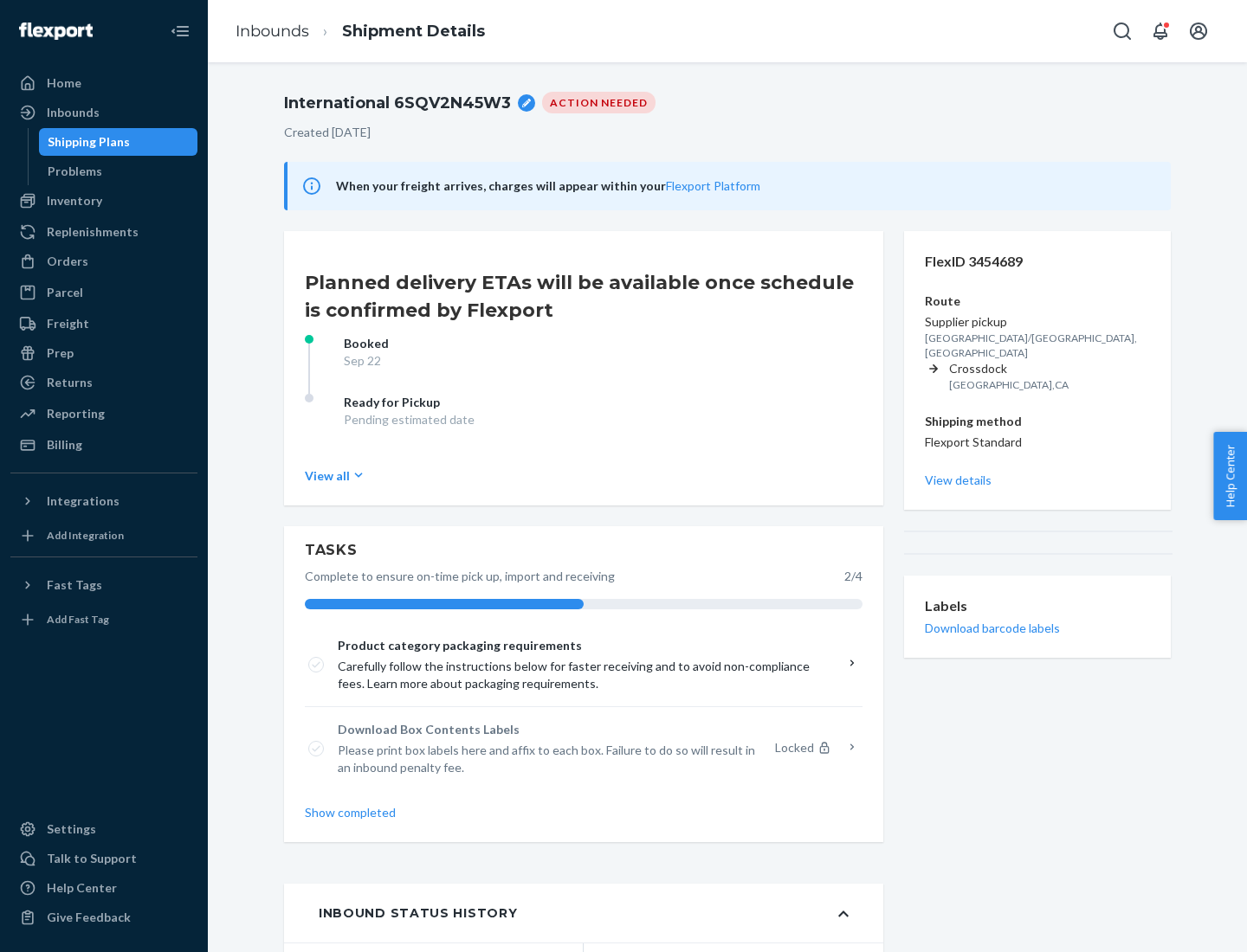
scroll to position [138, 0]
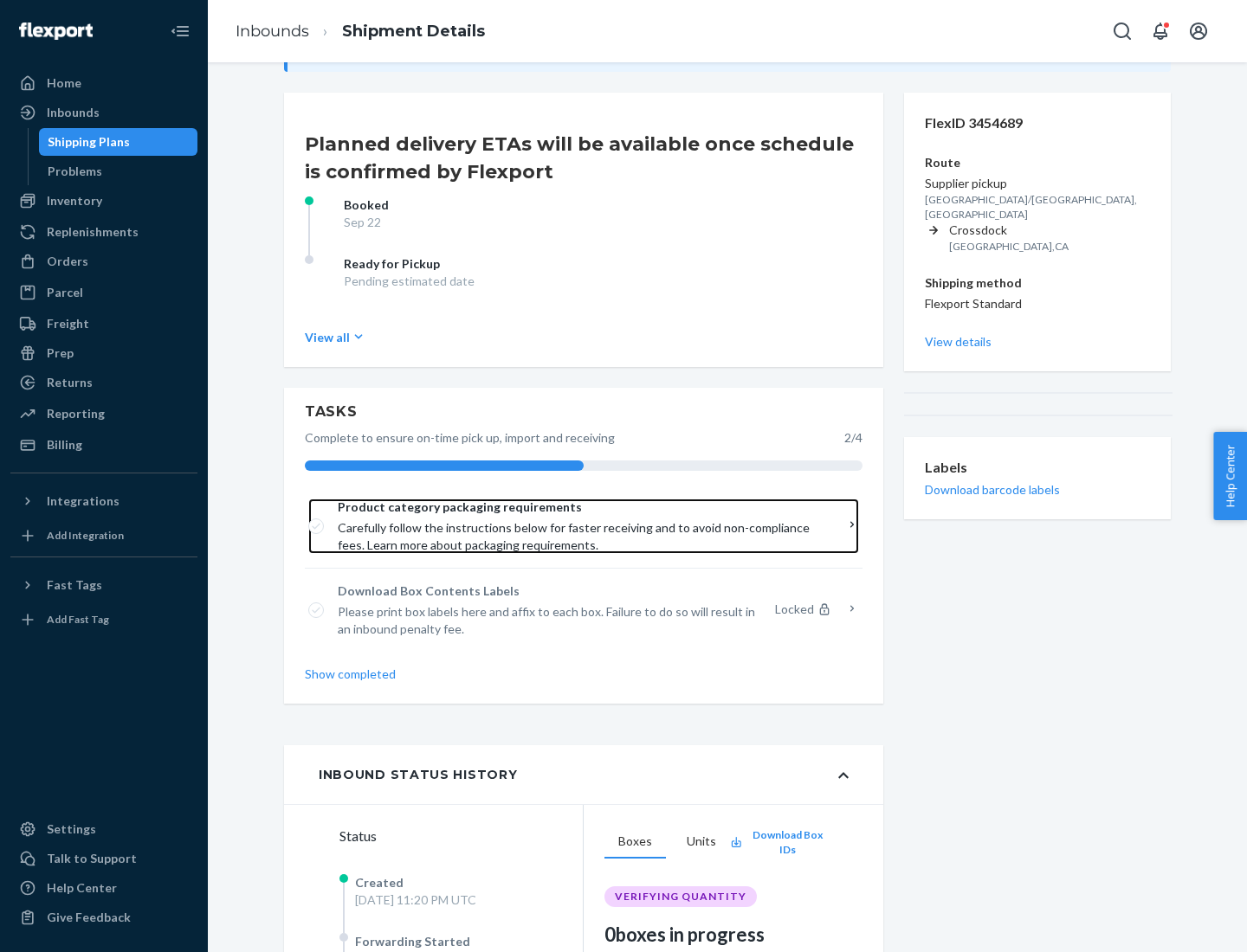
click at [578, 507] on span "Product category packaging requirements" at bounding box center [577, 507] width 480 height 17
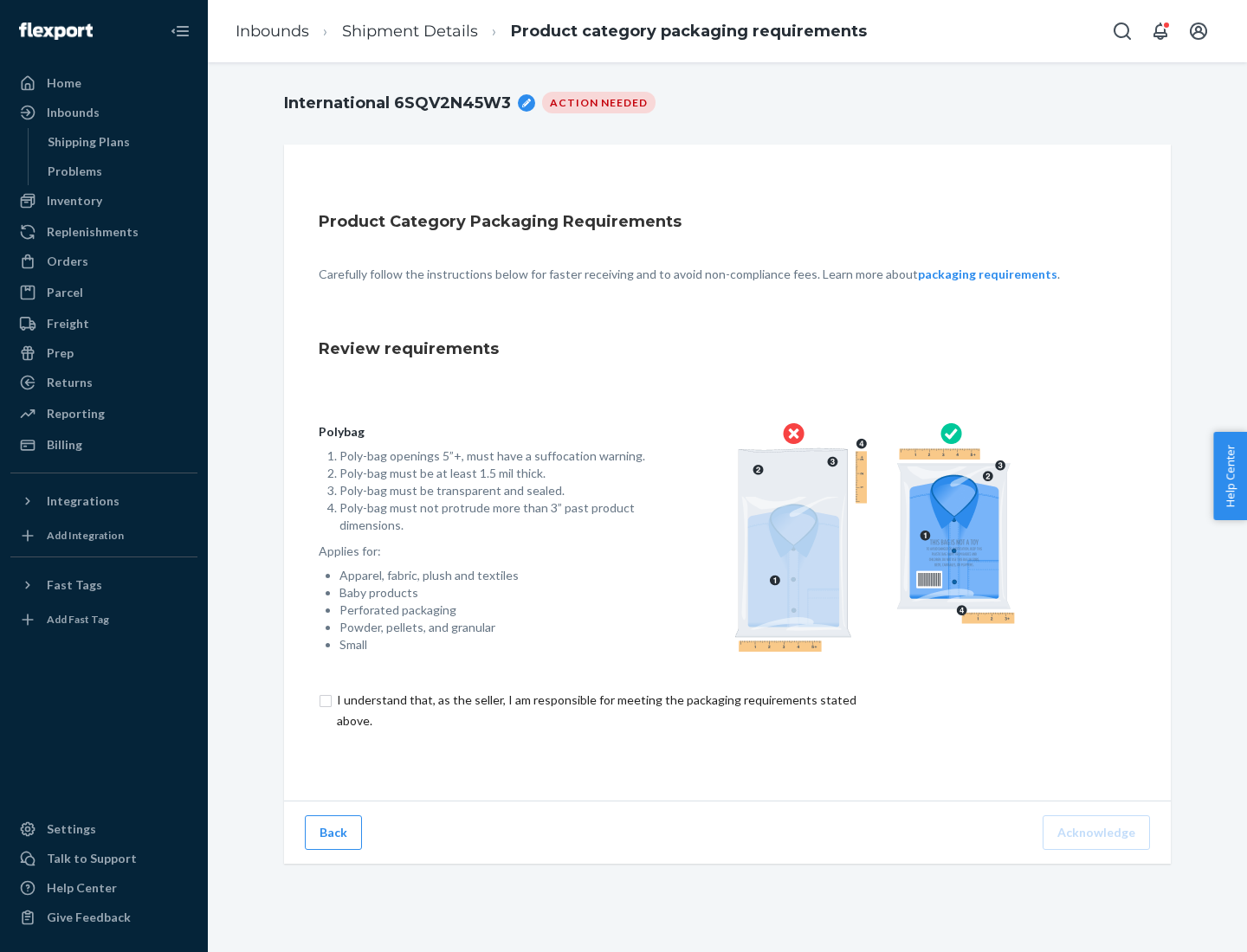
click at [595, 710] on input "checkbox" at bounding box center [606, 711] width 576 height 42
checkbox input "true"
click at [1098, 832] on button "Acknowledge" at bounding box center [1096, 833] width 107 height 35
